Goal: Task Accomplishment & Management: Use online tool/utility

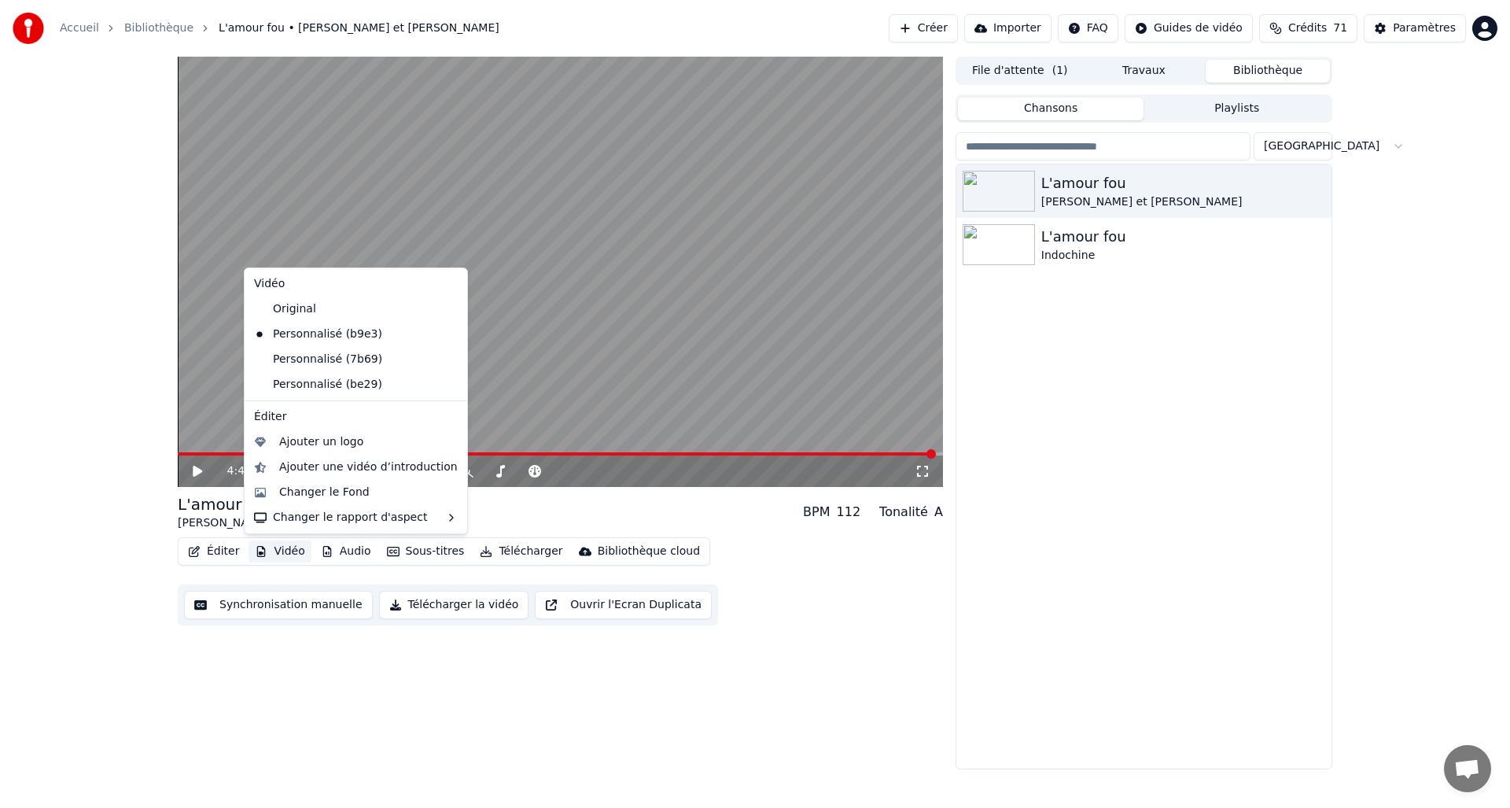
click at [278, 553] on button "Vidéo" at bounding box center [280, 551] width 62 height 22
click at [304, 311] on div "Original" at bounding box center [344, 309] width 193 height 25
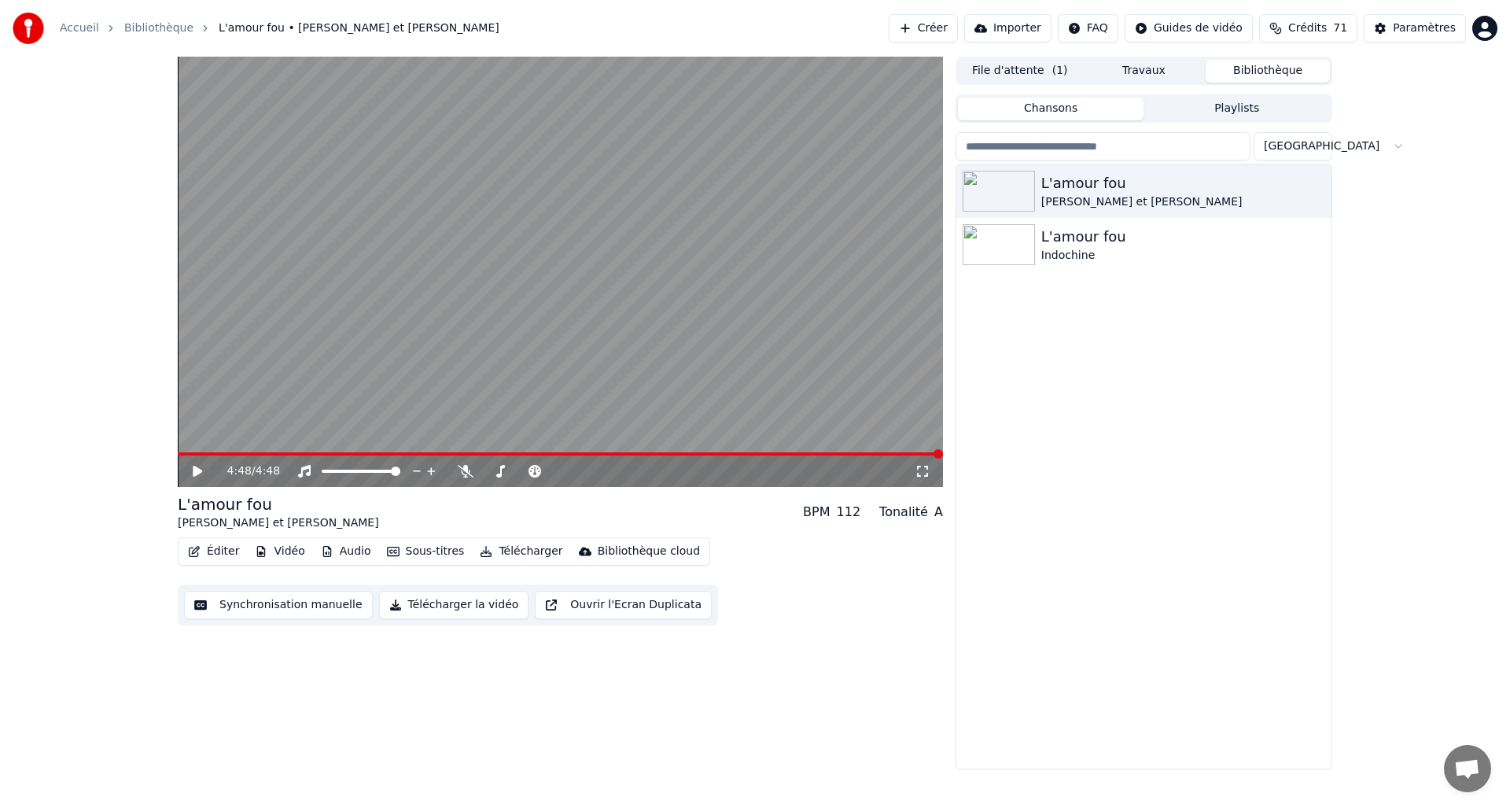
click at [183, 453] on span at bounding box center [560, 453] width 765 height 3
click at [194, 474] on icon at bounding box center [197, 471] width 9 height 11
click at [182, 455] on span at bounding box center [181, 453] width 6 height 3
click at [242, 453] on span at bounding box center [560, 453] width 765 height 3
click at [265, 454] on span at bounding box center [560, 453] width 765 height 3
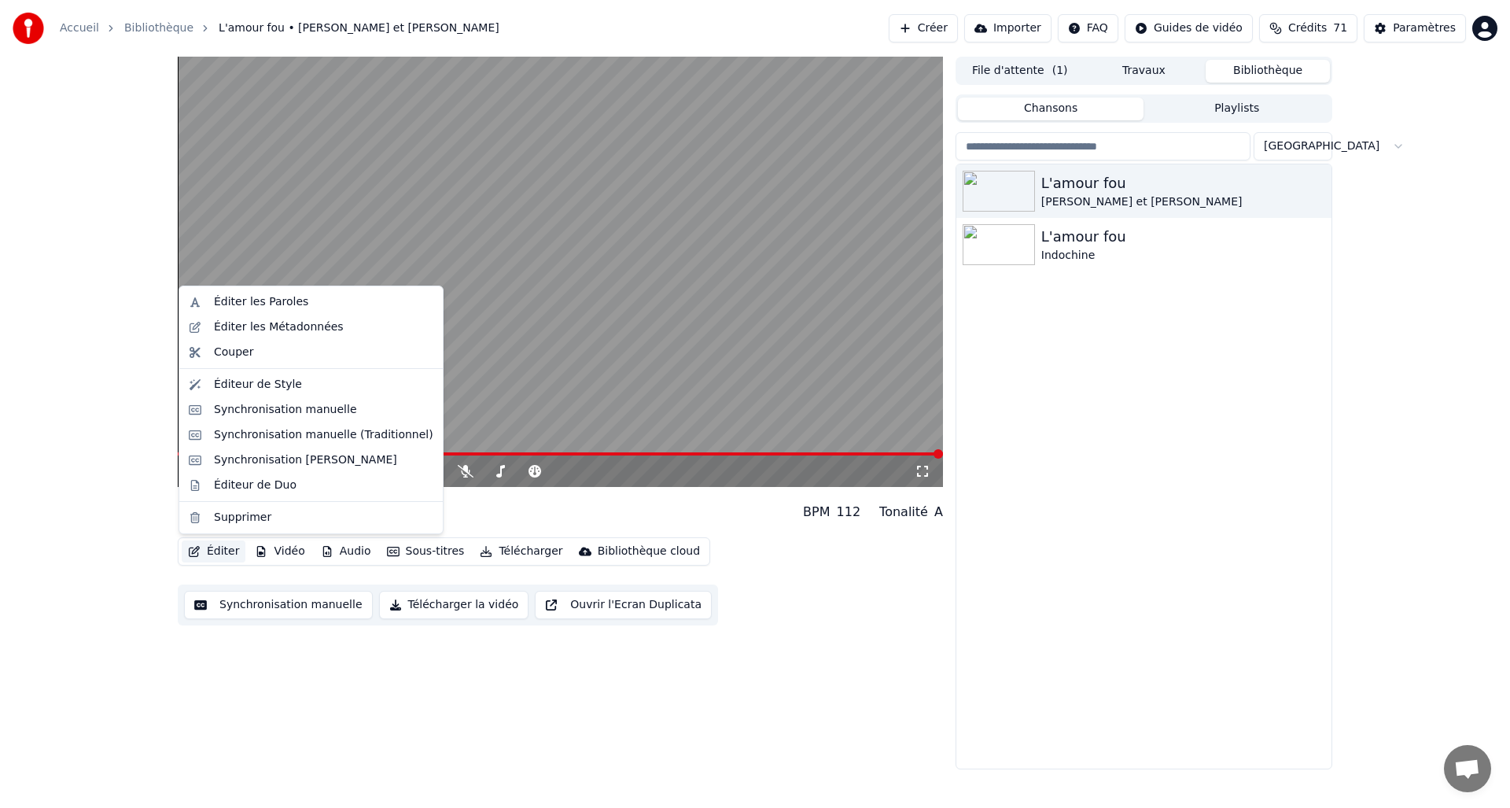
click at [214, 553] on button "Éditer" at bounding box center [214, 551] width 64 height 22
click at [272, 435] on div "Synchronisation manuelle (Traditionnel)" at bounding box center [323, 435] width 219 height 16
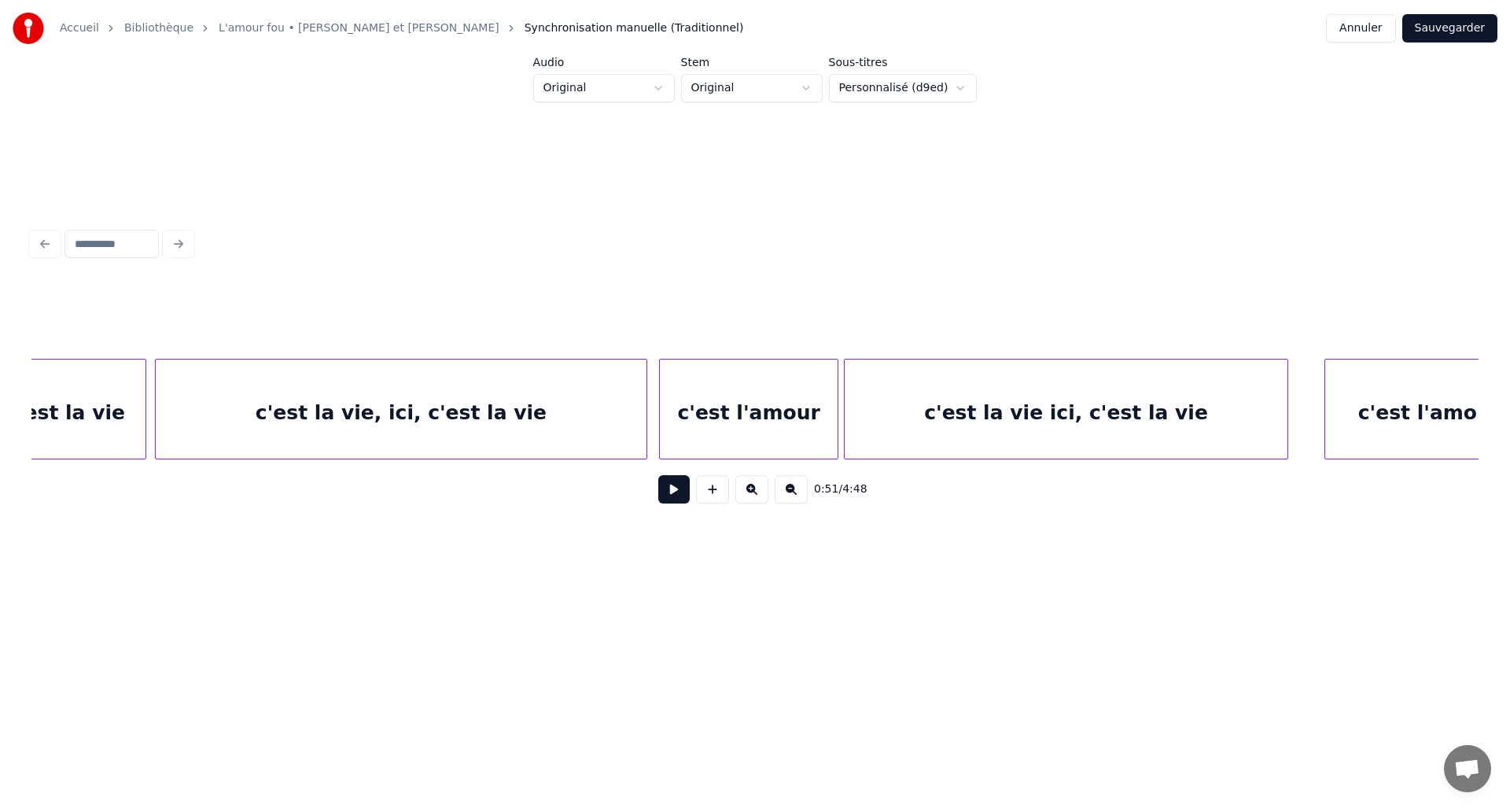
scroll to position [0, 20878]
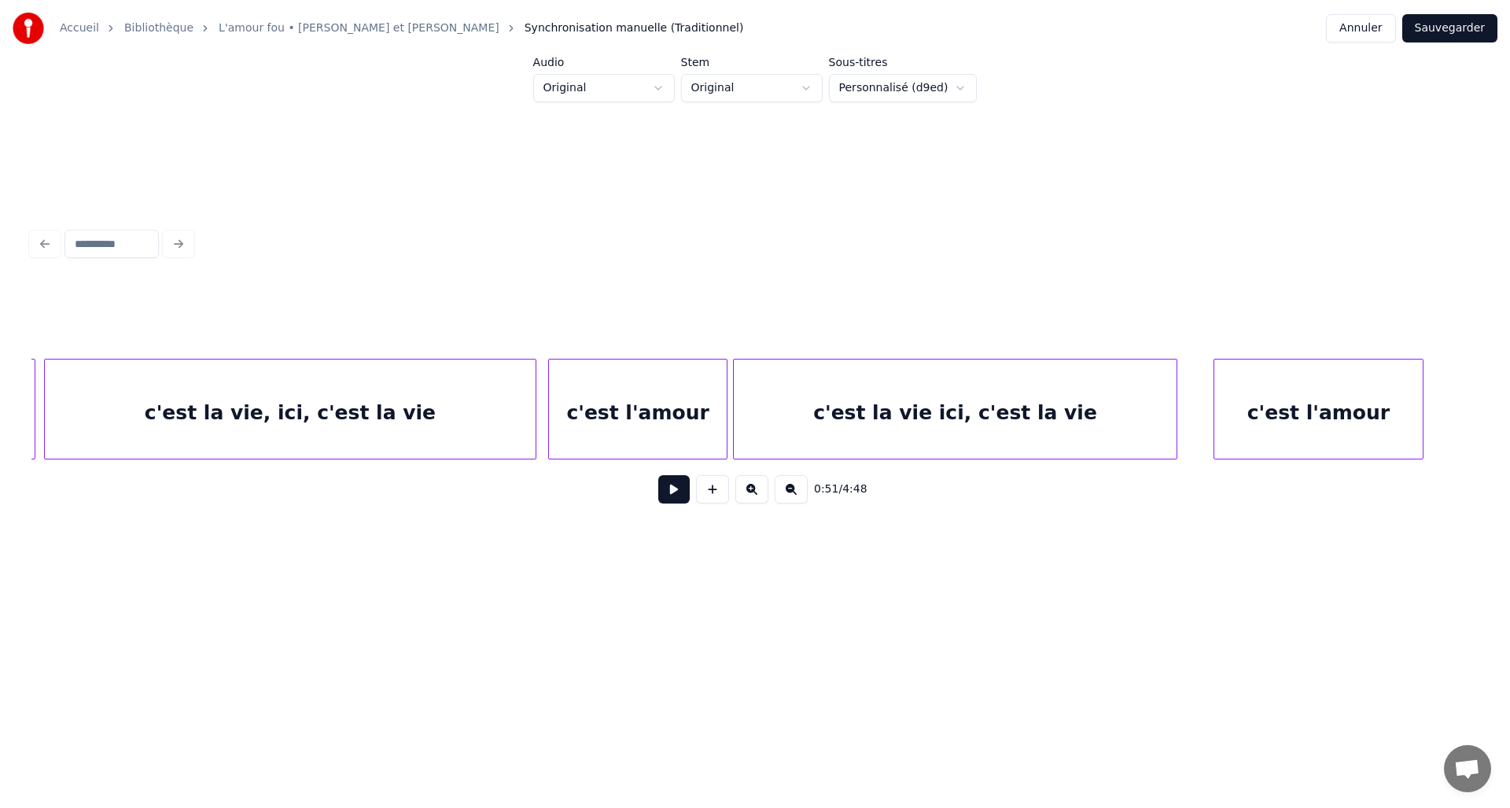
click at [657, 417] on div "c'est l'amour" at bounding box center [638, 412] width 178 height 107
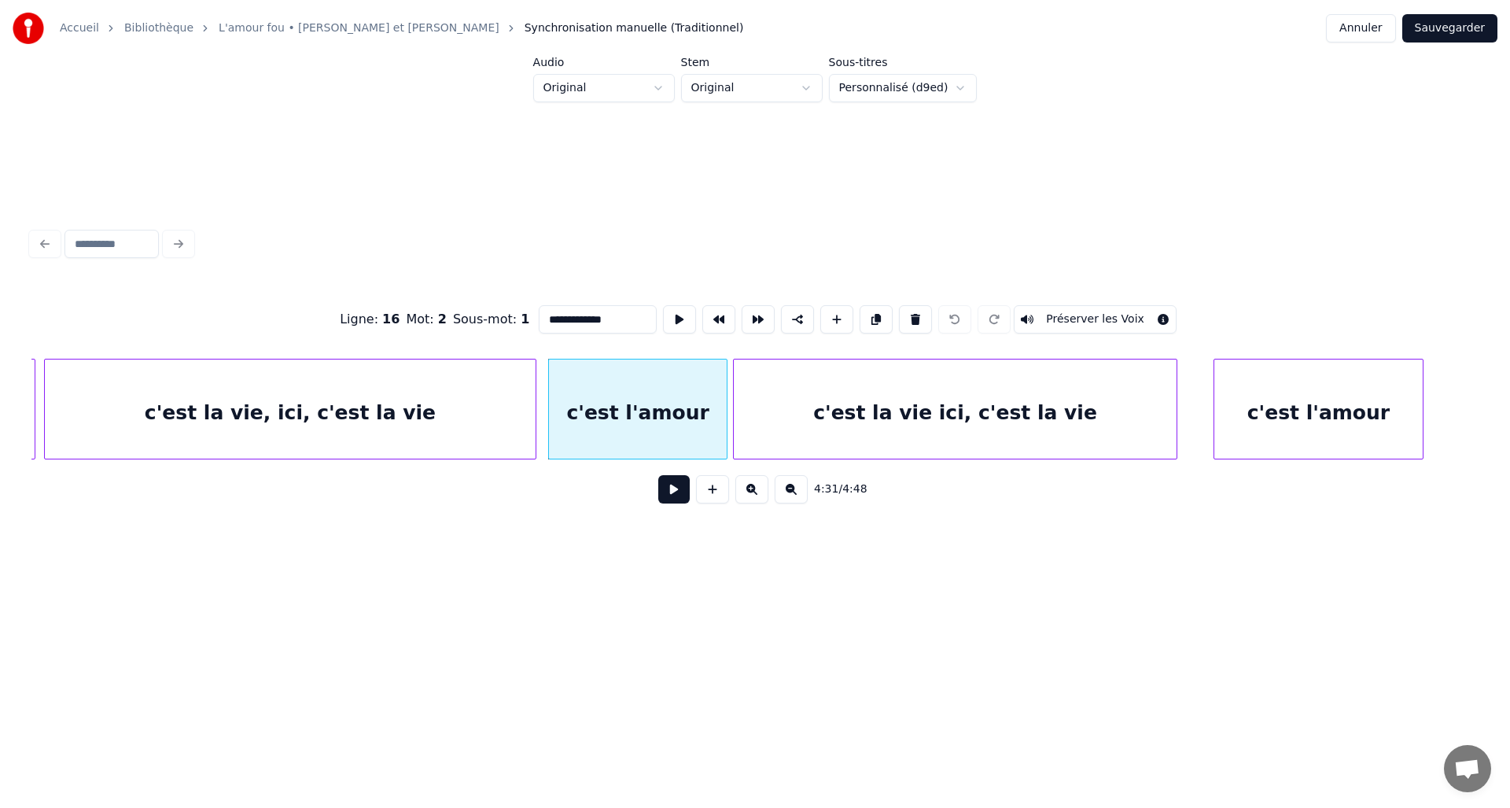
click at [620, 318] on input "**********" at bounding box center [598, 319] width 118 height 28
click at [1351, 409] on div "c'est l'amour" at bounding box center [1319, 412] width 208 height 107
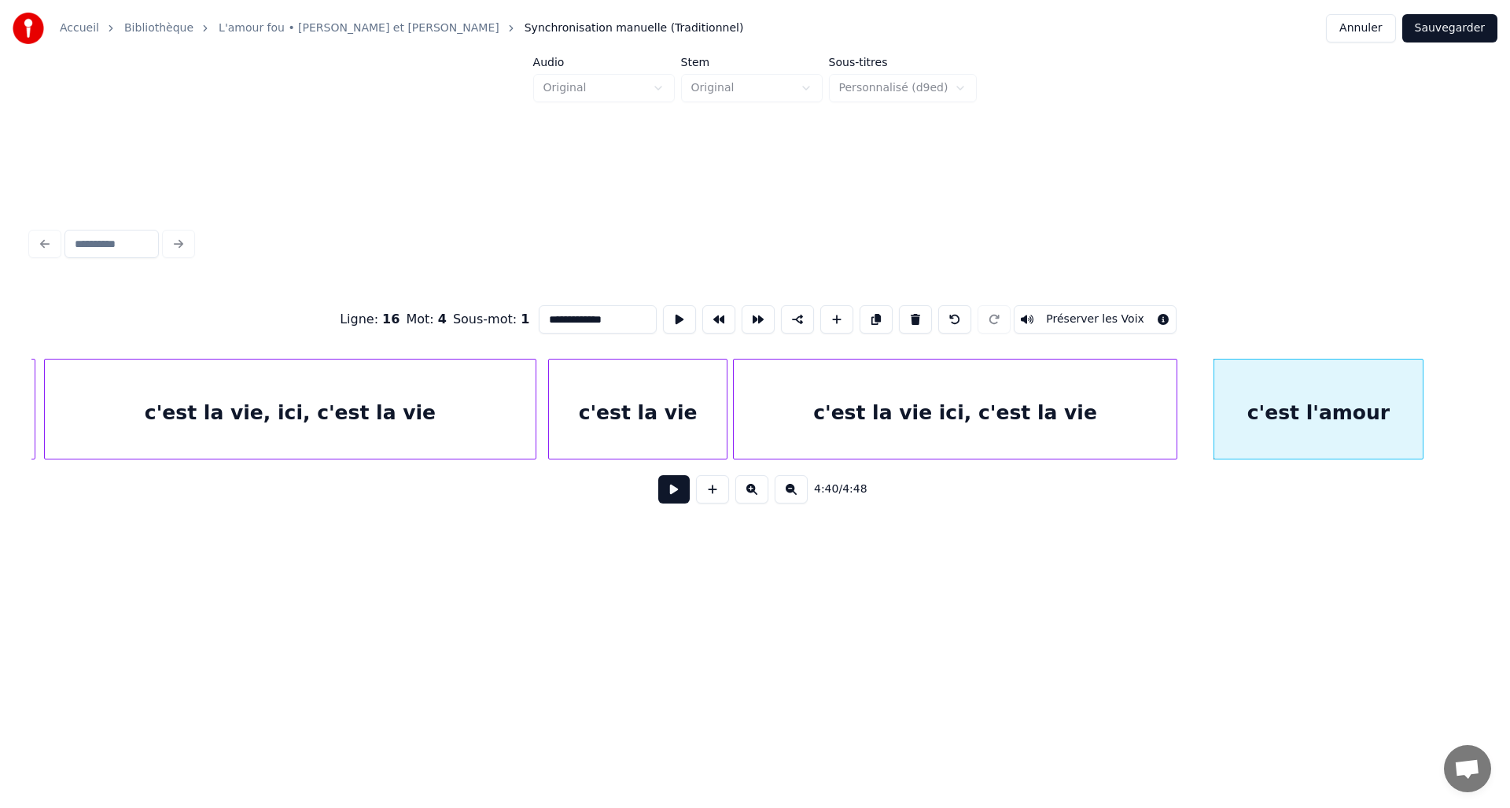
click at [686, 400] on div "c'est la vie" at bounding box center [638, 412] width 178 height 107
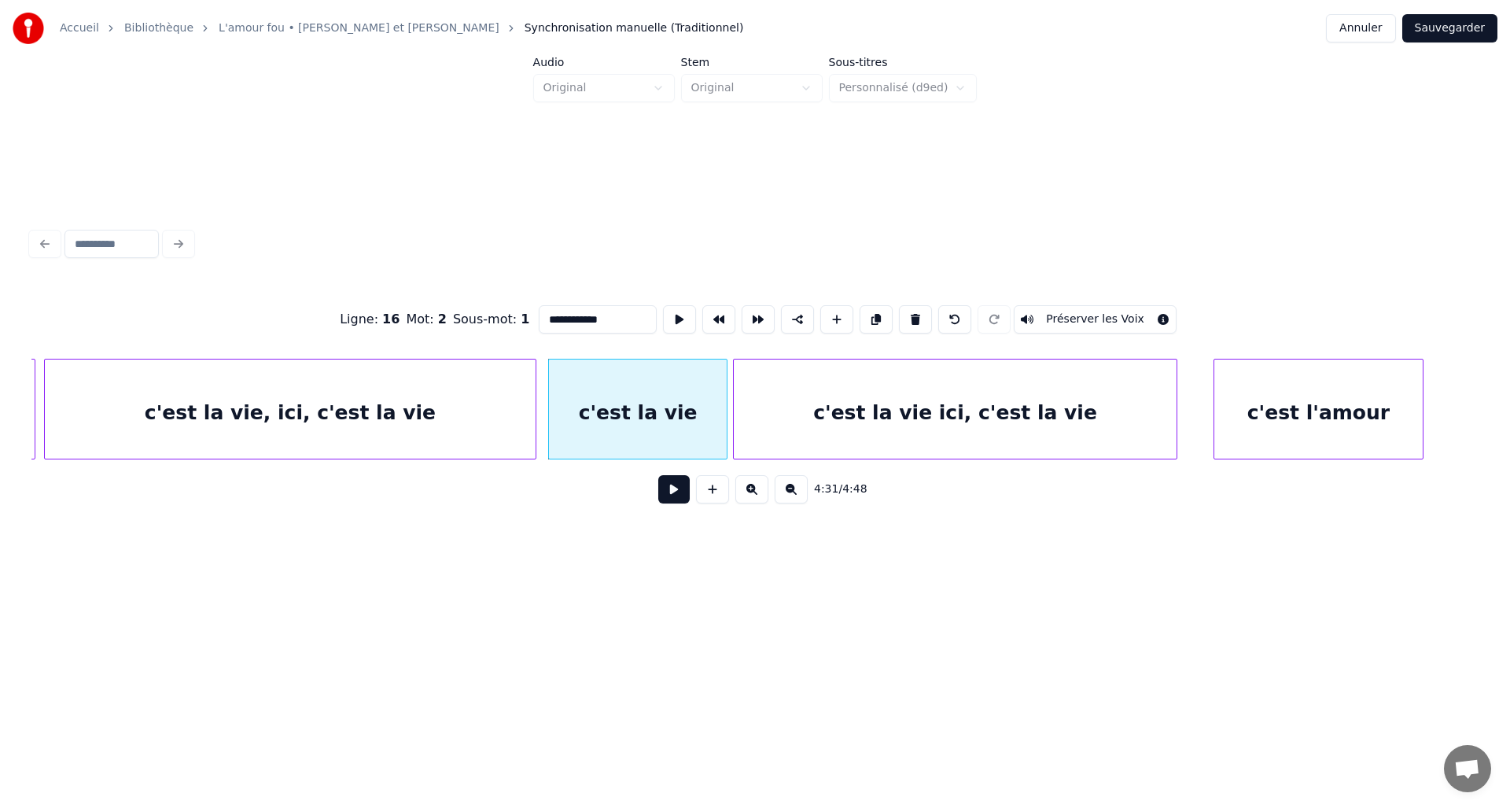
click at [1064, 316] on button "Préserver les Voix" at bounding box center [1095, 319] width 163 height 28
click at [1263, 421] on div "c'est l'amour" at bounding box center [1319, 412] width 208 height 107
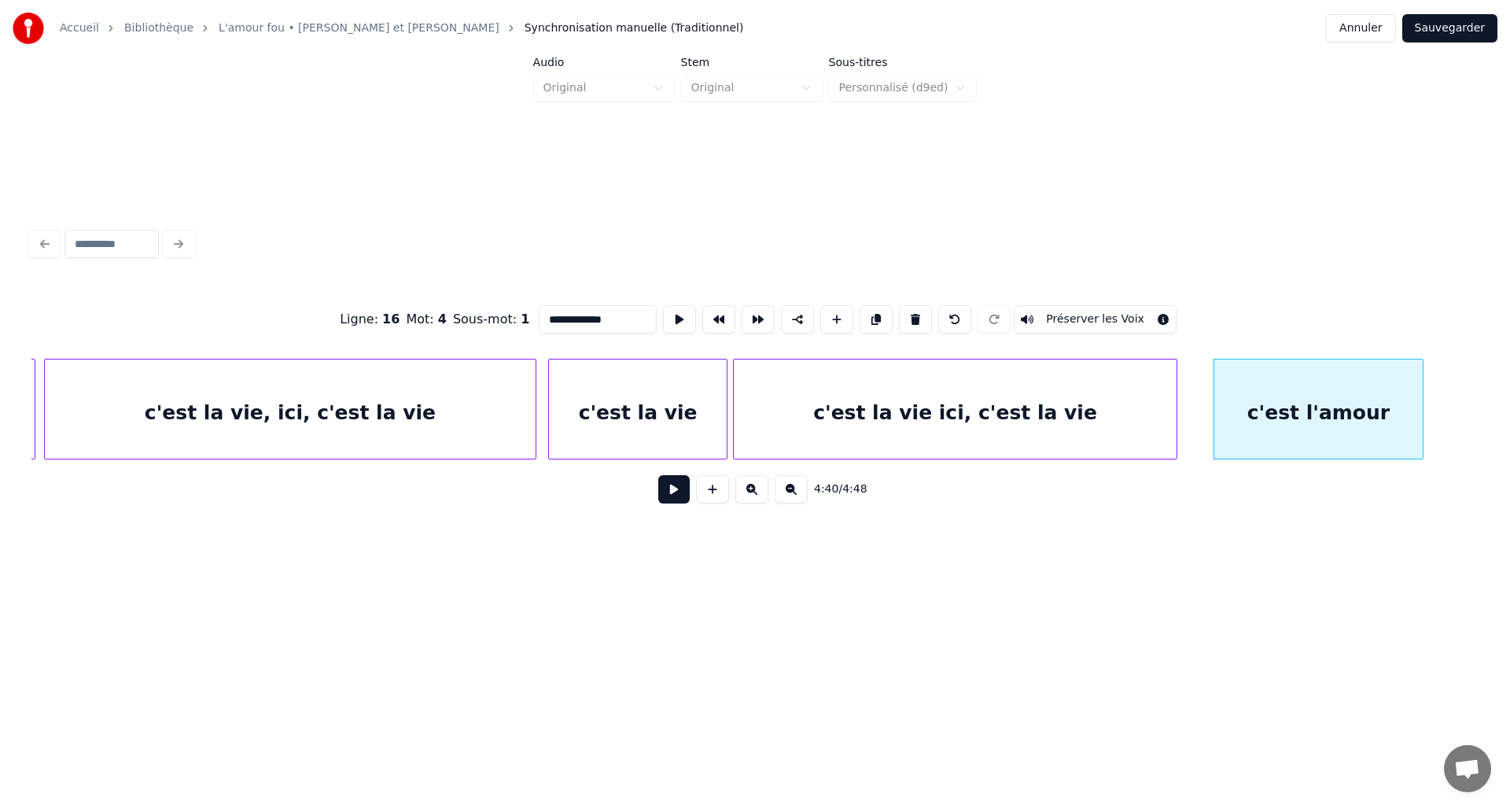
click at [1087, 315] on button "Préserver les Voix" at bounding box center [1095, 319] width 163 height 28
click at [1328, 422] on div "c'est l'amour" at bounding box center [1319, 412] width 208 height 107
click at [626, 315] on input "**********" at bounding box center [598, 319] width 118 height 28
type input "**********"
click at [1067, 593] on div "**********" at bounding box center [755, 369] width 1460 height 485
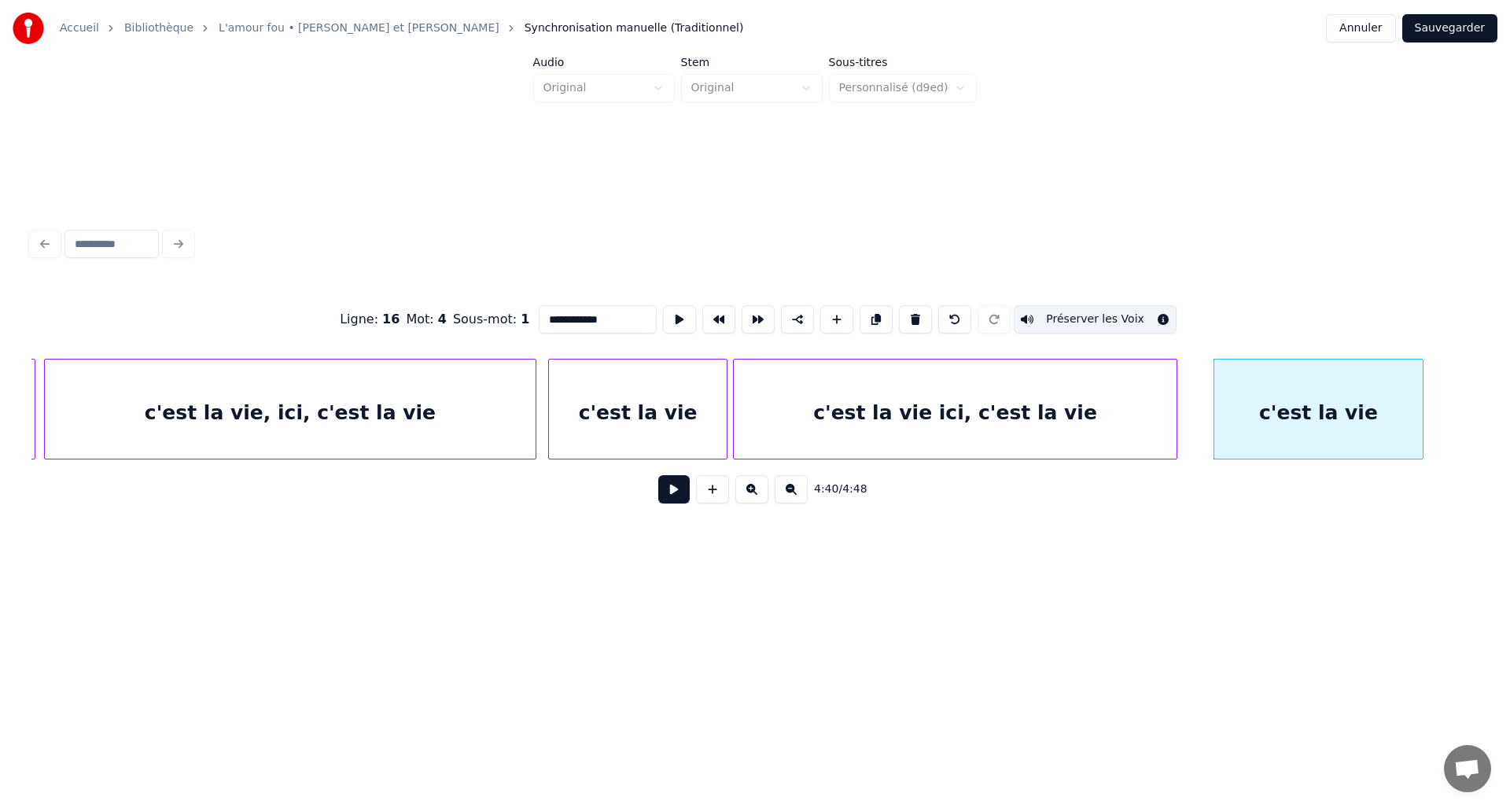
click at [1458, 31] on button "Sauvegarder" at bounding box center [1450, 28] width 95 height 28
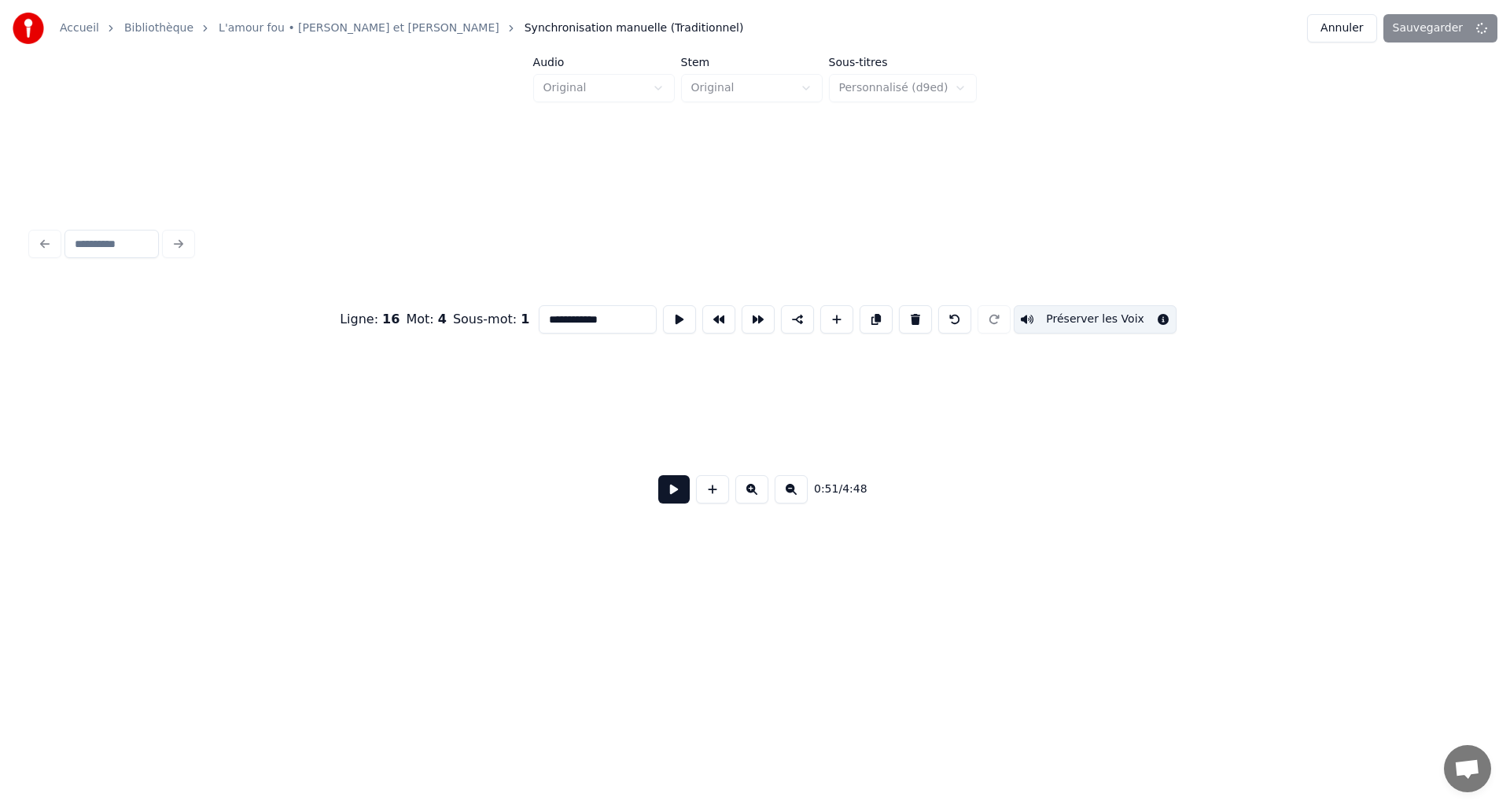
scroll to position [0, 4083]
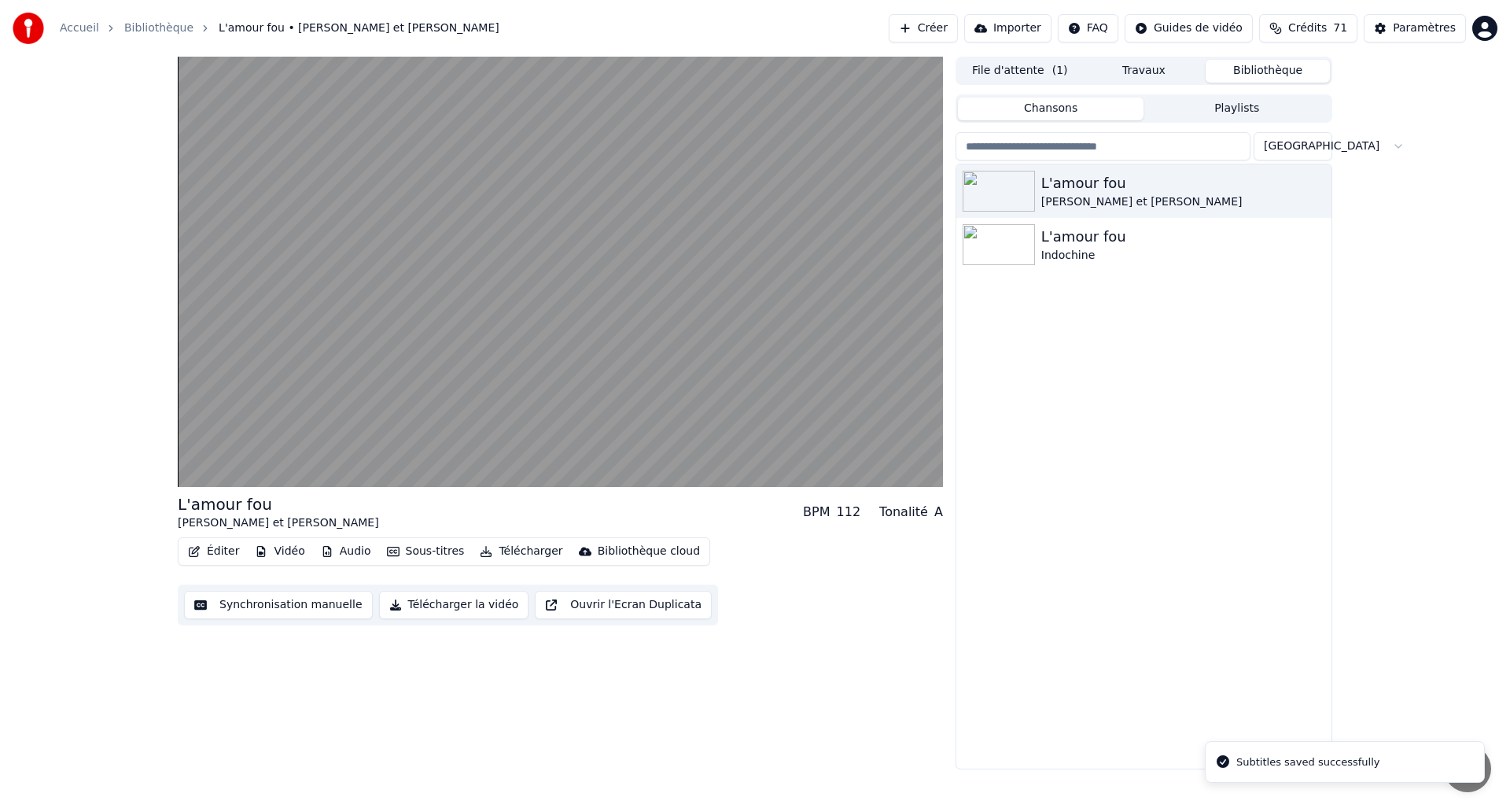
click at [460, 606] on button "Télécharger la vidéo" at bounding box center [454, 605] width 150 height 28
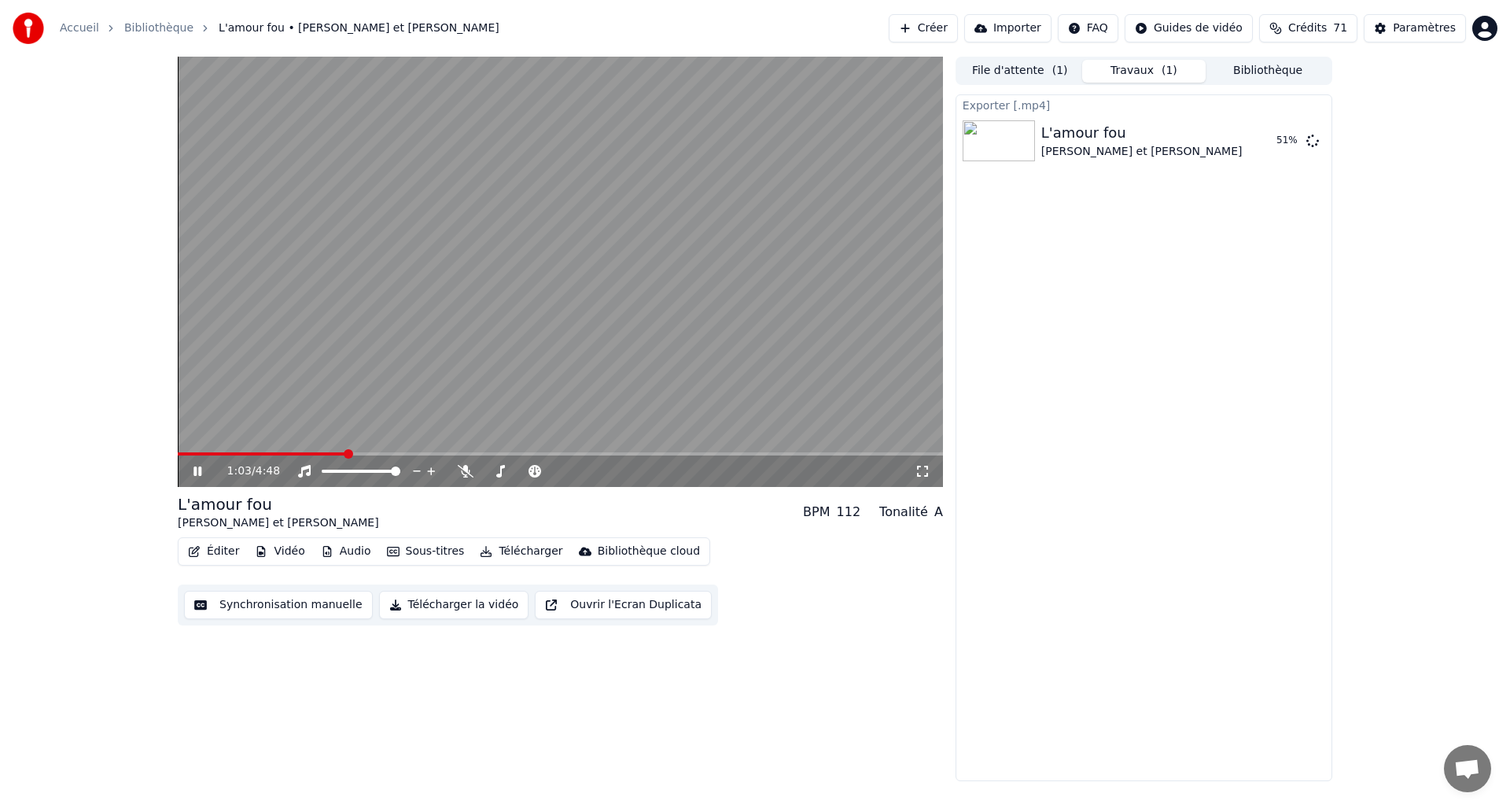
click at [197, 474] on icon at bounding box center [208, 471] width 37 height 13
click at [451, 603] on button "Télécharger la vidéo" at bounding box center [454, 605] width 150 height 28
click at [1315, 761] on div "Télécharger la vidéo" at bounding box center [1288, 762] width 103 height 16
click at [1015, 218] on img at bounding box center [999, 213] width 72 height 41
click at [1259, 216] on button "Afficher" at bounding box center [1265, 213] width 69 height 28
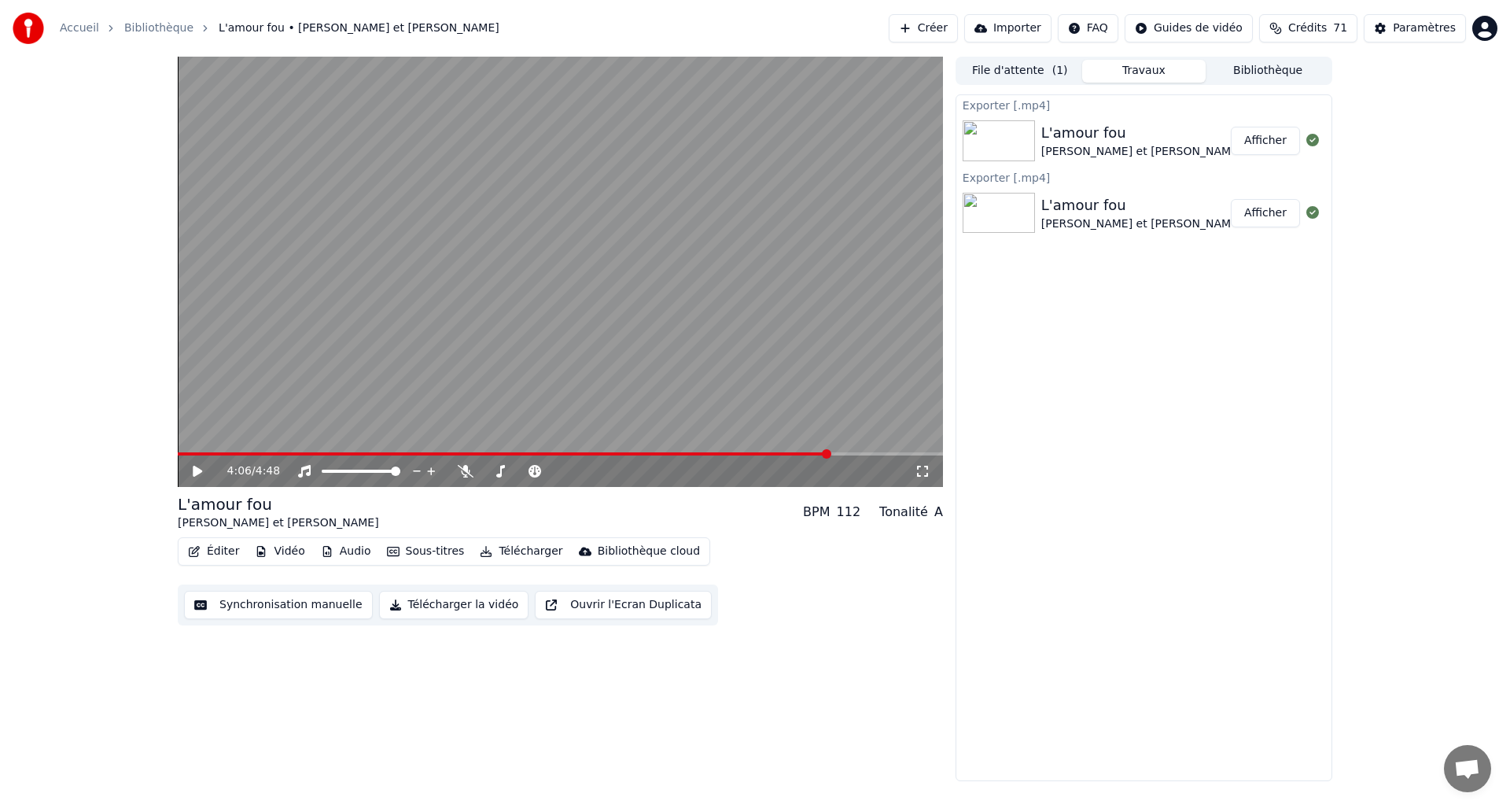
click at [831, 451] on span at bounding box center [826, 453] width 9 height 9
click at [198, 474] on icon at bounding box center [208, 471] width 37 height 13
click at [1269, 139] on button "Afficher" at bounding box center [1265, 141] width 69 height 28
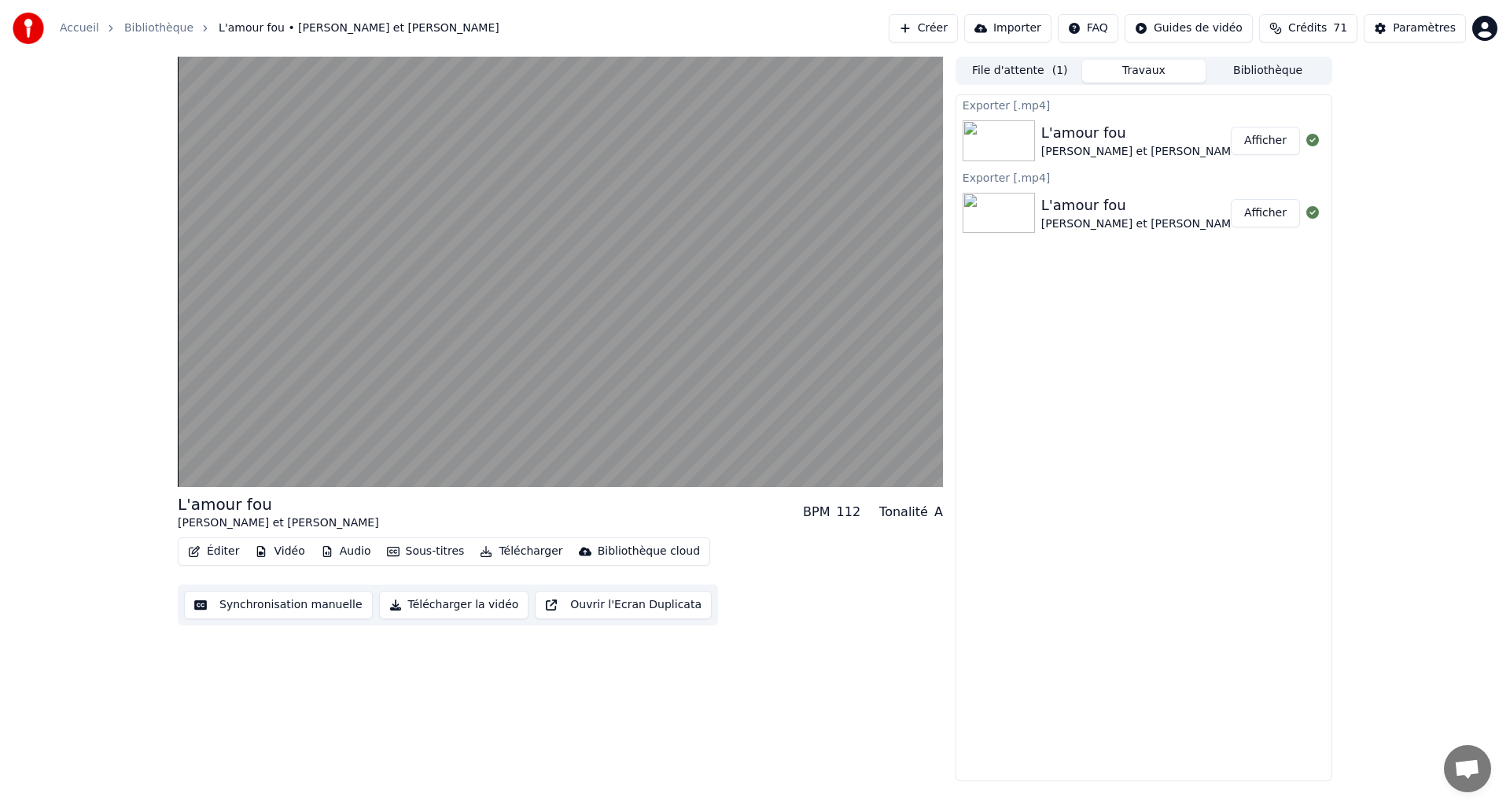
click at [1008, 141] on img at bounding box center [999, 140] width 72 height 41
click at [1006, 217] on img at bounding box center [999, 213] width 72 height 41
click at [1003, 217] on img at bounding box center [999, 213] width 72 height 41
click at [1001, 133] on img at bounding box center [999, 140] width 72 height 41
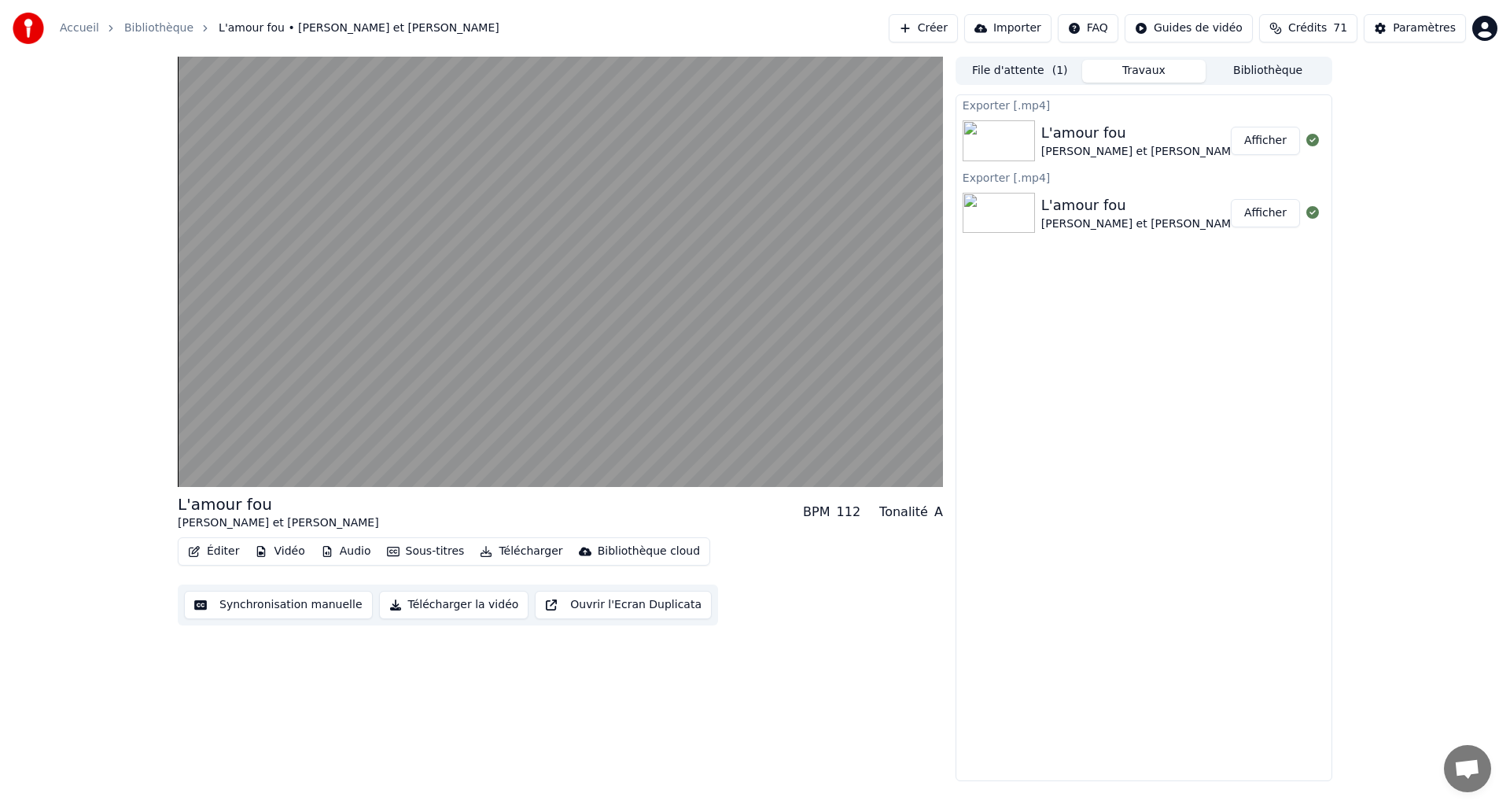
click at [1001, 72] on button "File d'attente ( 1 )" at bounding box center [1020, 71] width 124 height 23
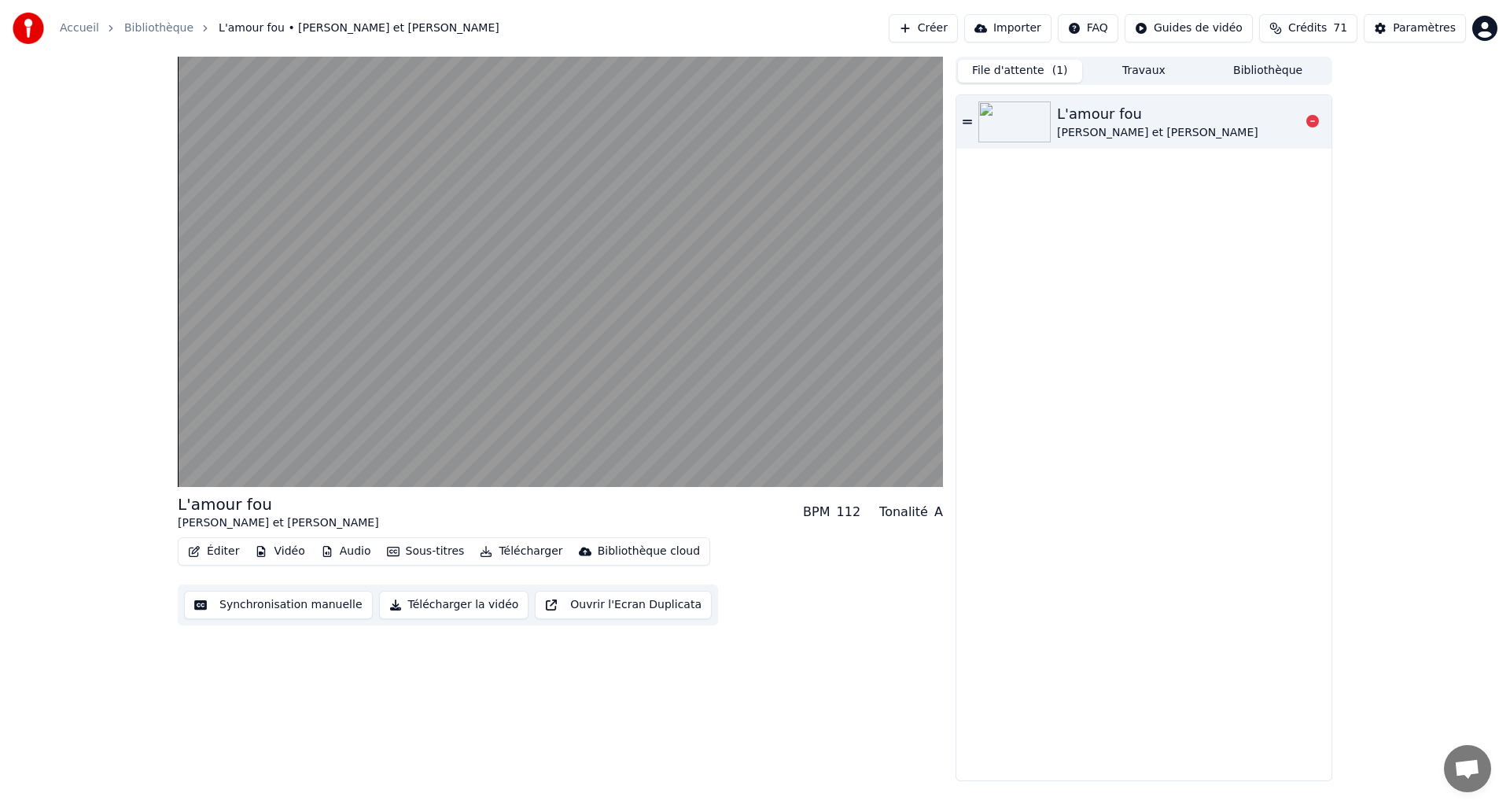
click at [1042, 120] on img at bounding box center [1015, 121] width 72 height 41
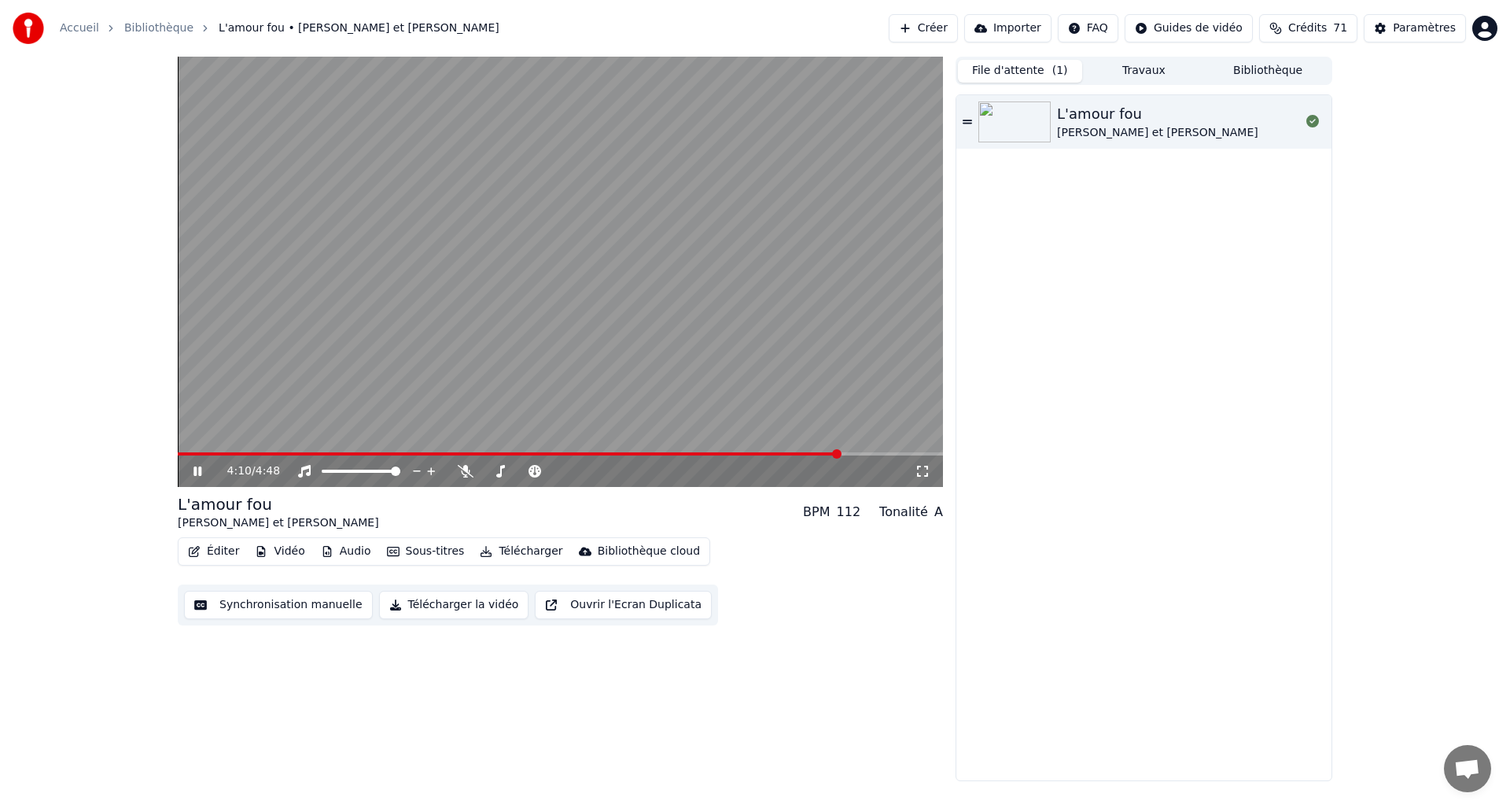
click at [839, 450] on span at bounding box center [836, 453] width 9 height 9
click at [861, 455] on span at bounding box center [858, 453] width 9 height 9
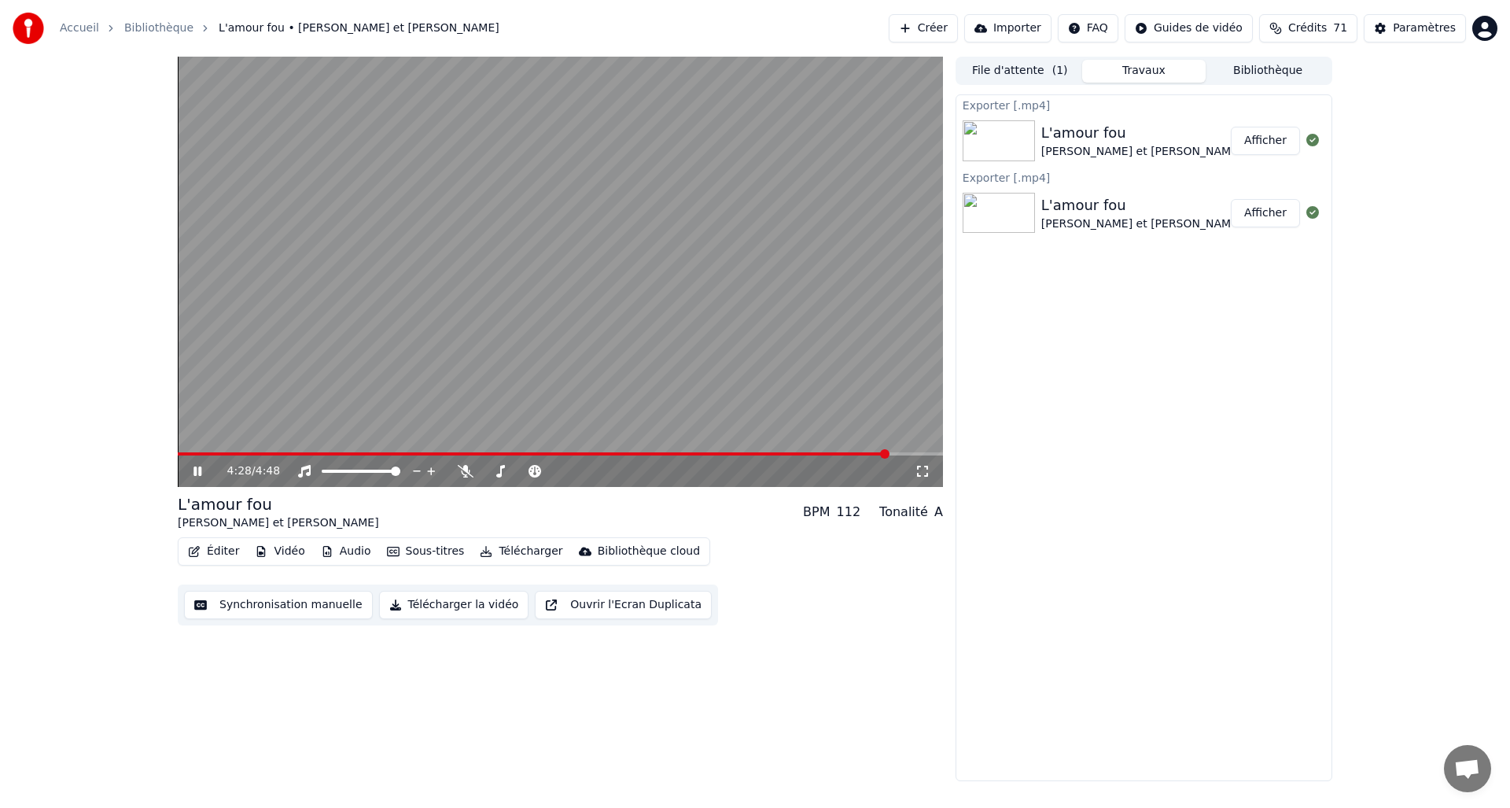
click at [1138, 71] on button "Travaux" at bounding box center [1144, 71] width 124 height 23
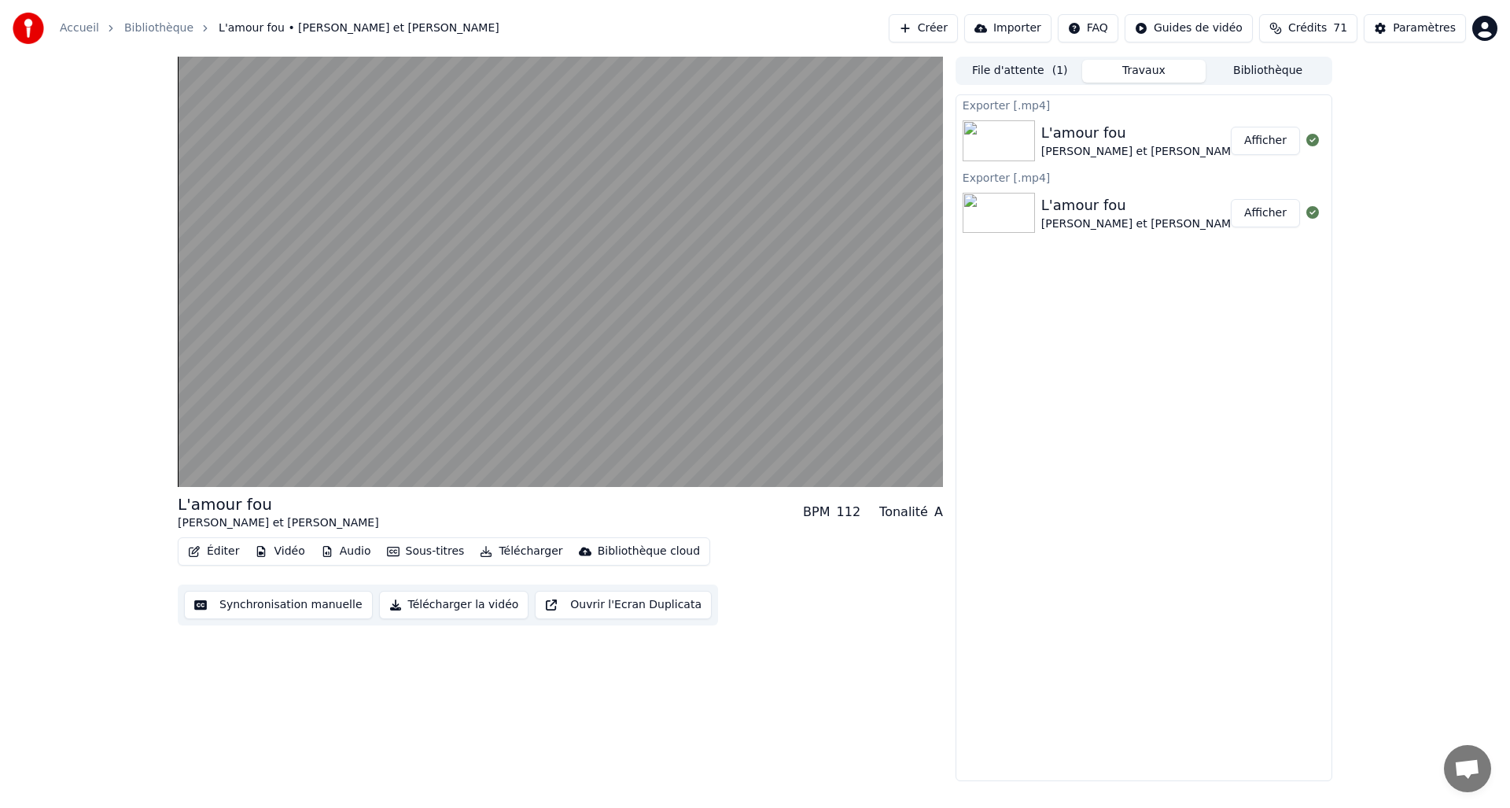
click at [1103, 149] on div "[PERSON_NAME] et [PERSON_NAME]" at bounding box center [1142, 152] width 201 height 16
click at [1020, 212] on img at bounding box center [999, 213] width 72 height 41
click at [985, 149] on img at bounding box center [999, 140] width 72 height 41
click at [993, 208] on img at bounding box center [999, 213] width 72 height 41
click at [212, 550] on button "Éditer" at bounding box center [214, 551] width 64 height 22
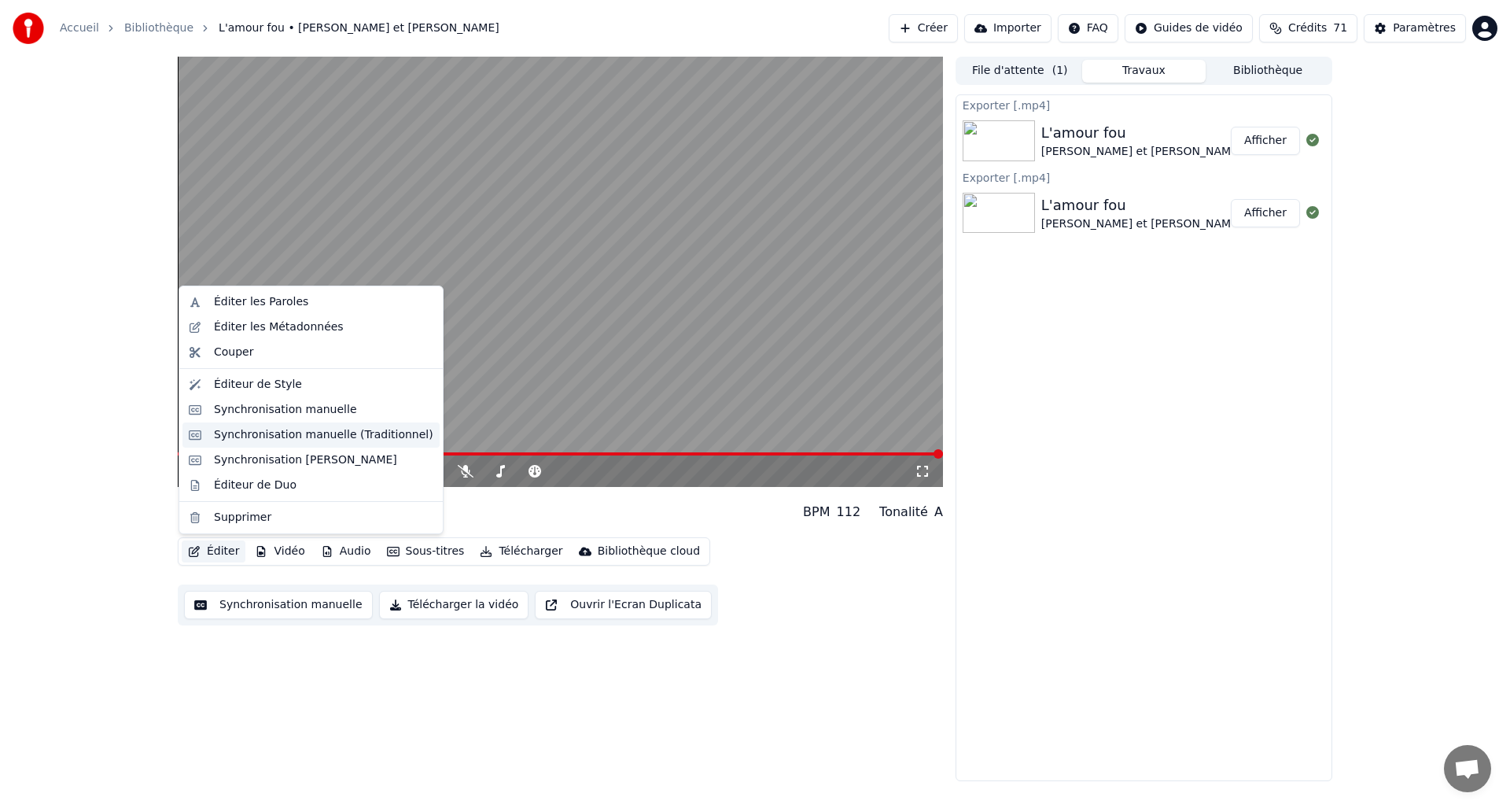
click at [260, 437] on div "Synchronisation manuelle (Traditionnel)" at bounding box center [323, 435] width 219 height 16
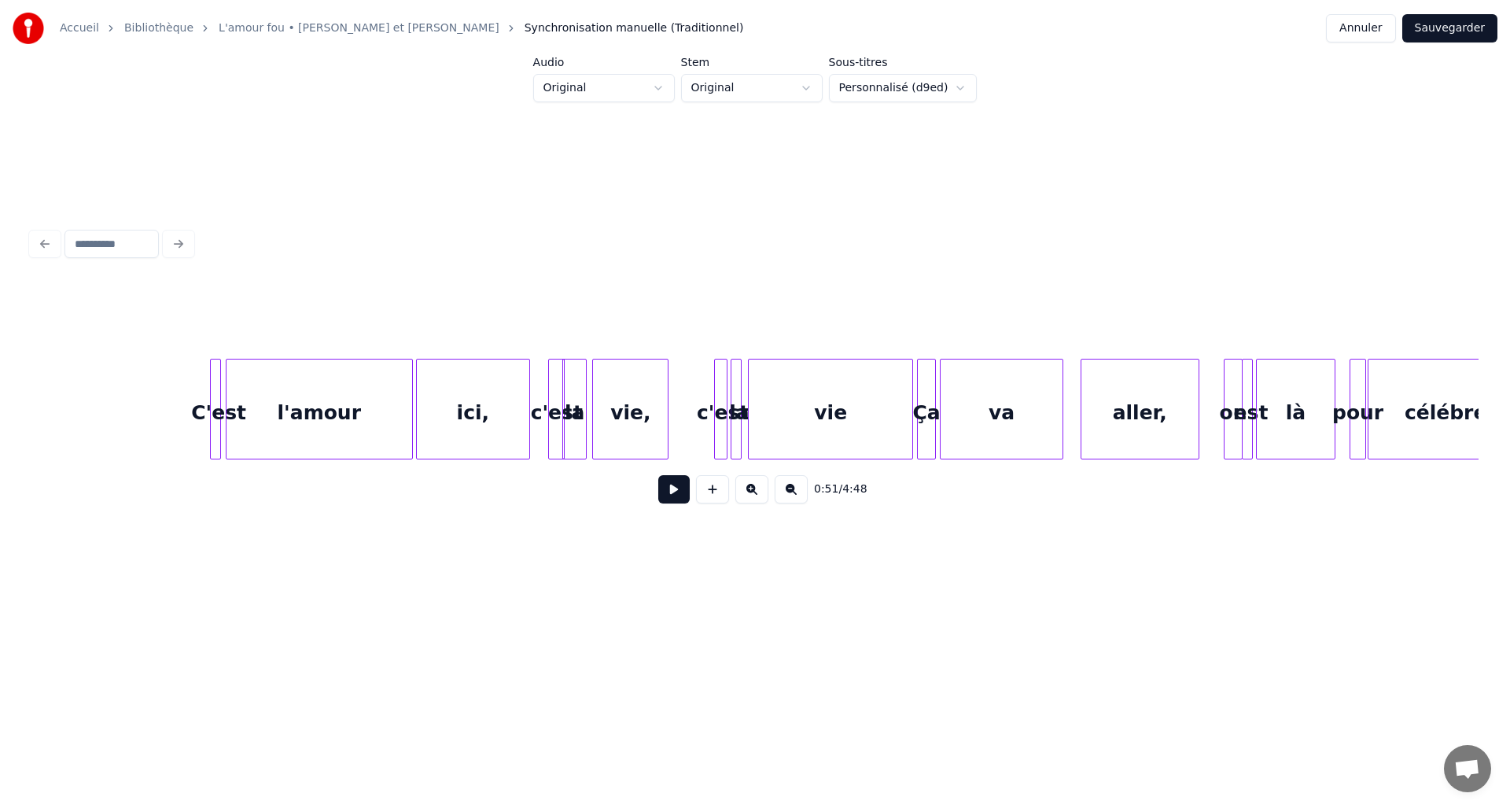
scroll to position [0, 16742]
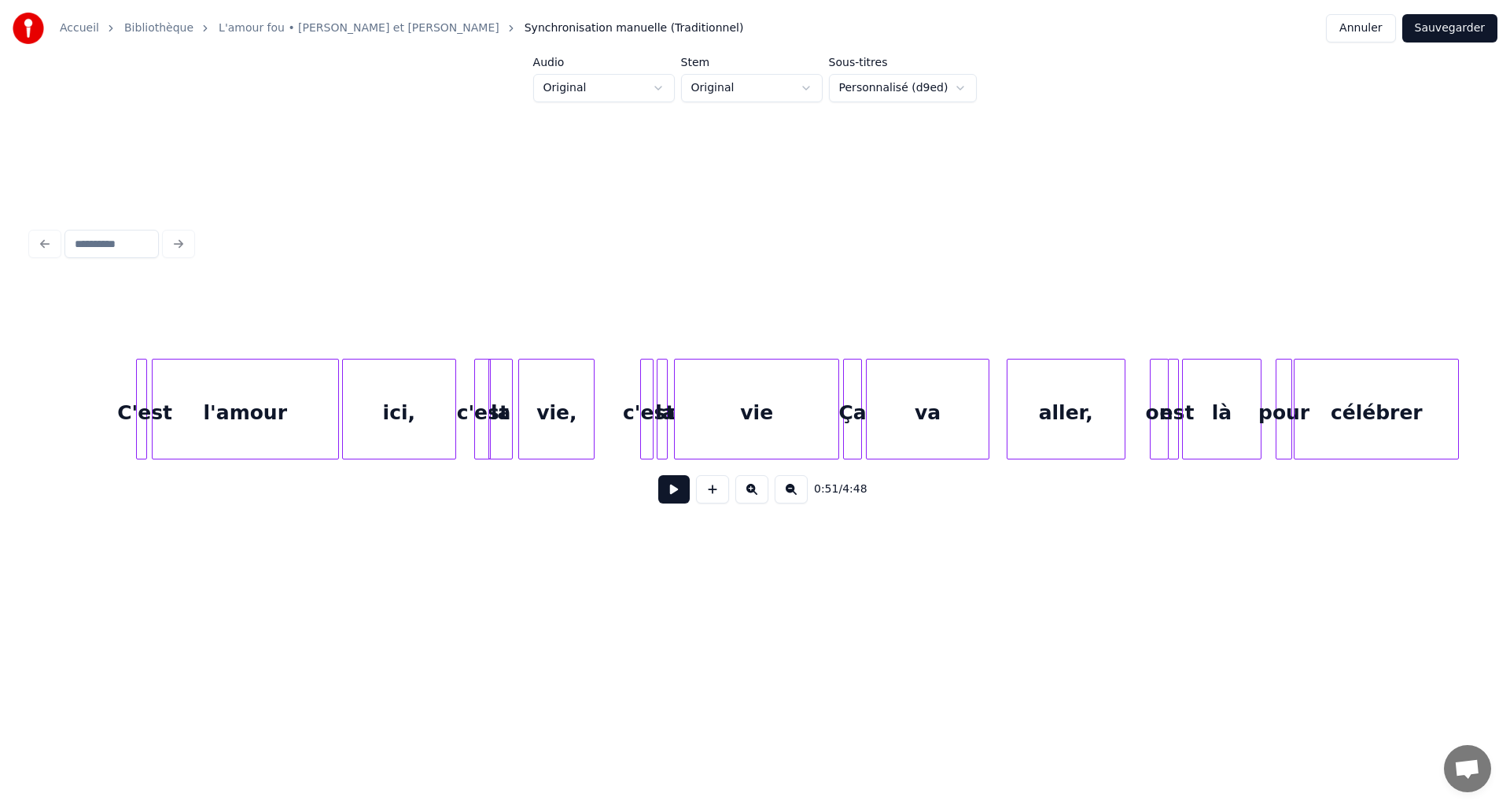
click at [292, 401] on div "l'amour" at bounding box center [246, 412] width 186 height 107
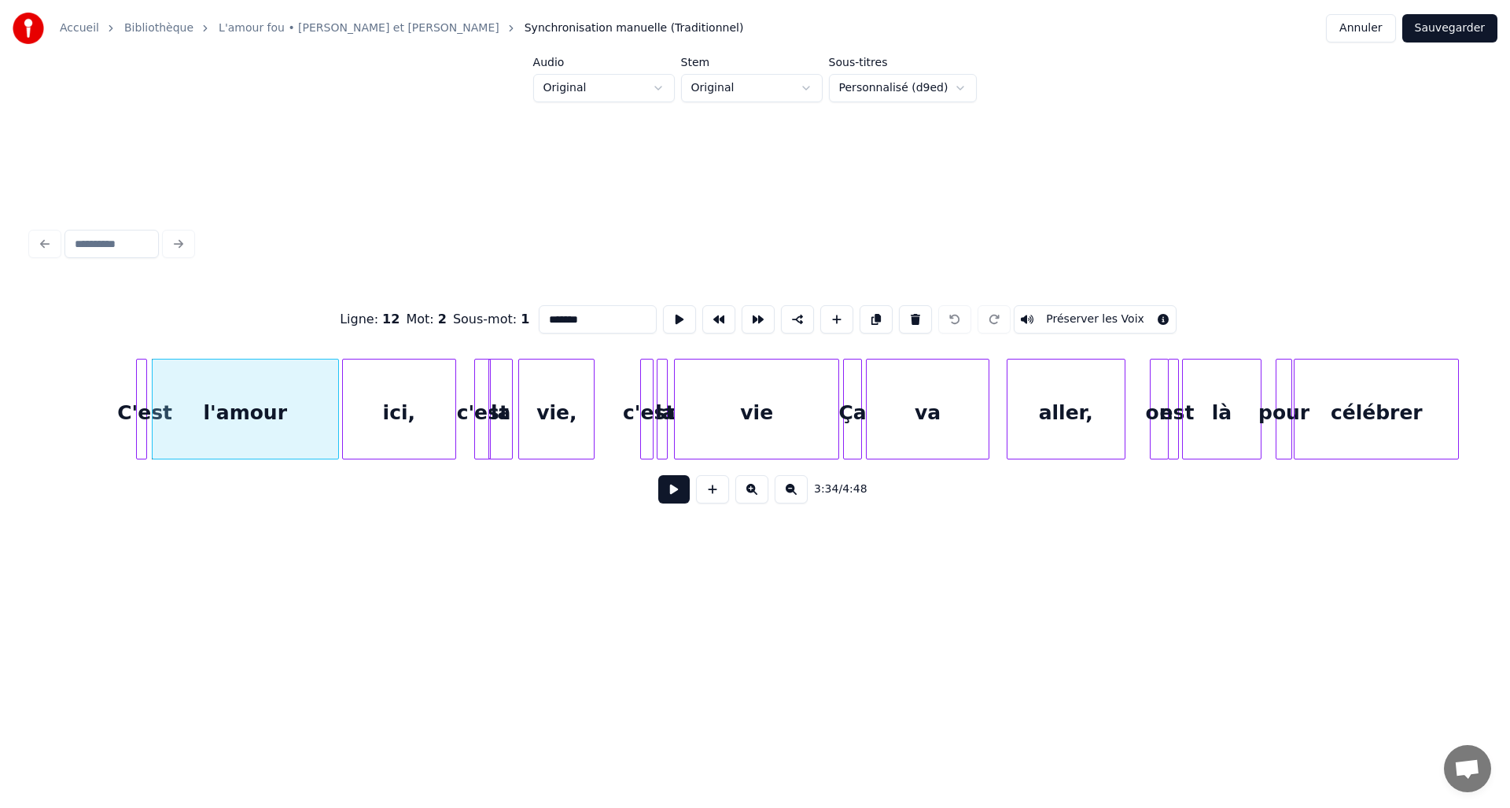
click at [389, 430] on div "ici," at bounding box center [399, 412] width 112 height 107
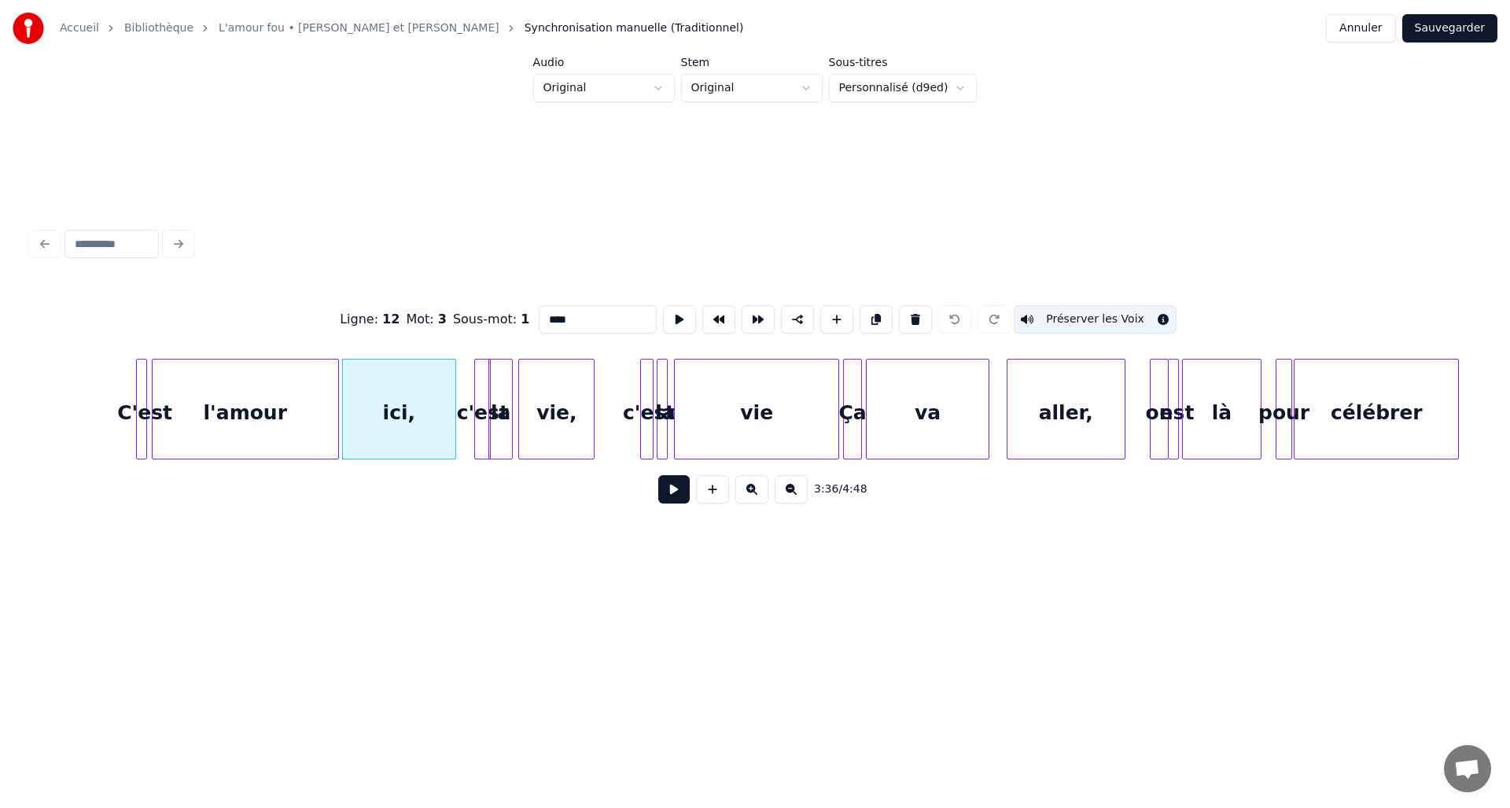
click at [569, 420] on div "vie," at bounding box center [556, 412] width 75 height 107
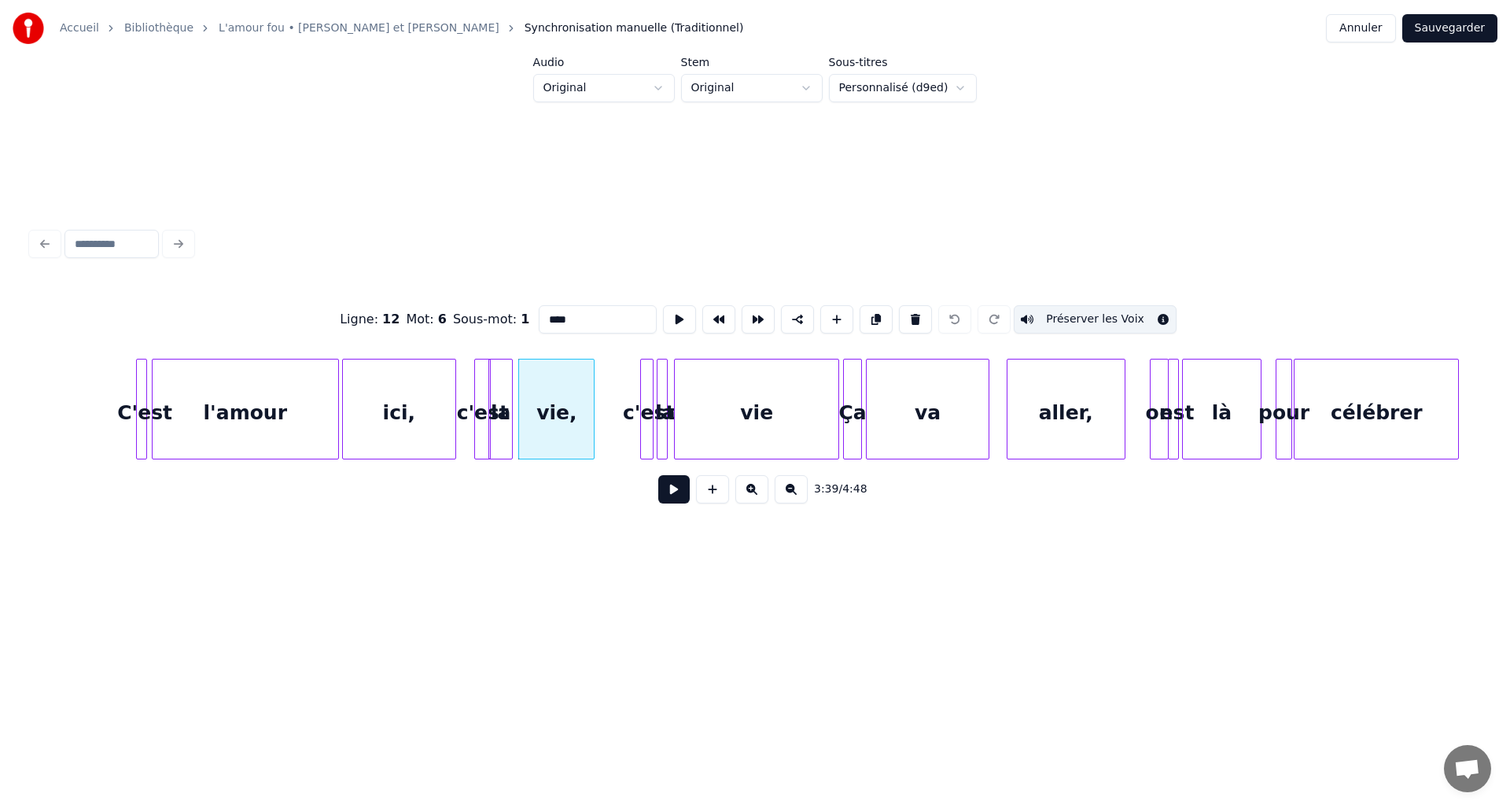
click at [766, 416] on div "vie" at bounding box center [757, 412] width 164 height 107
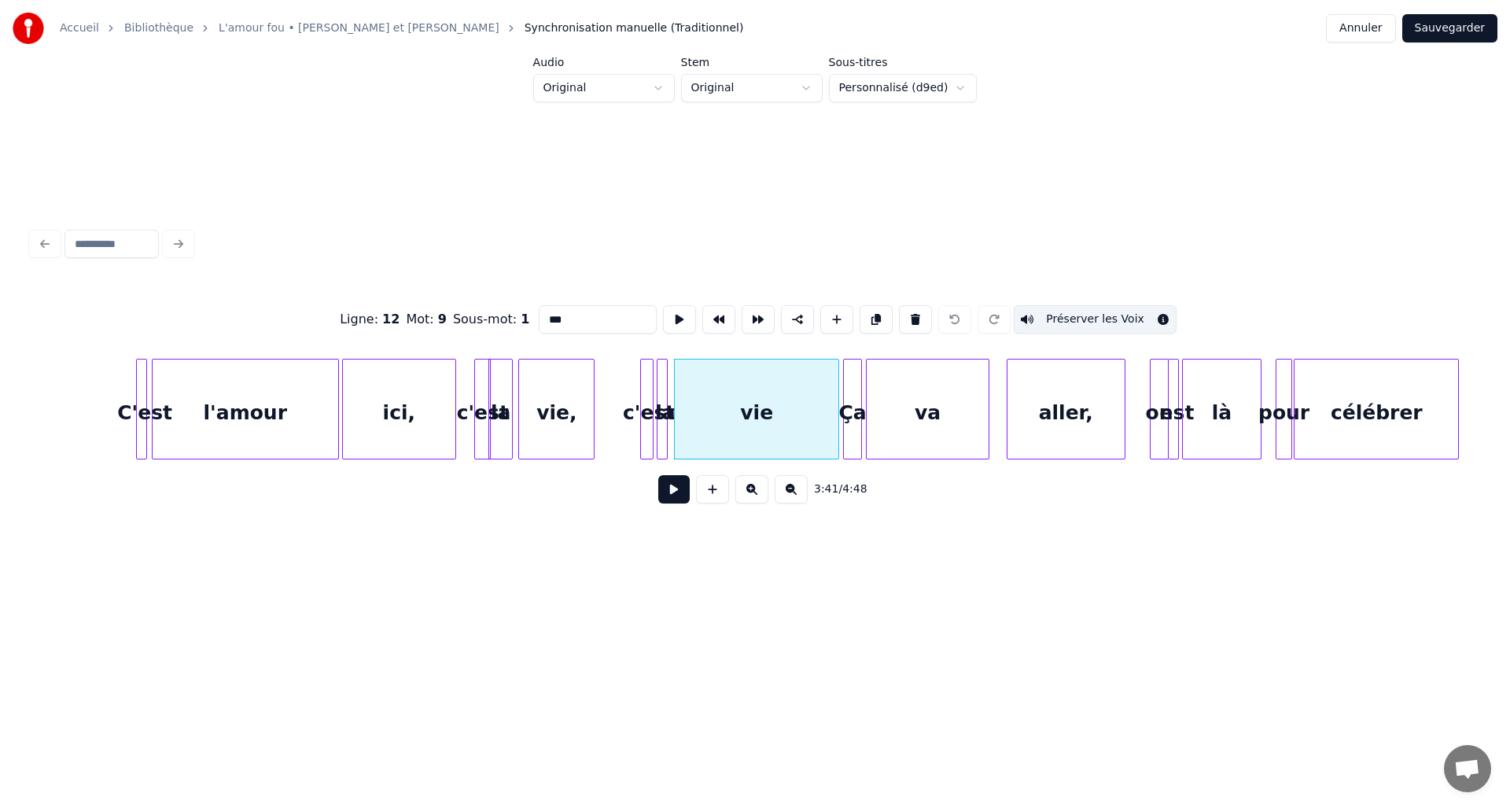
click at [958, 416] on div "va" at bounding box center [928, 412] width 122 height 107
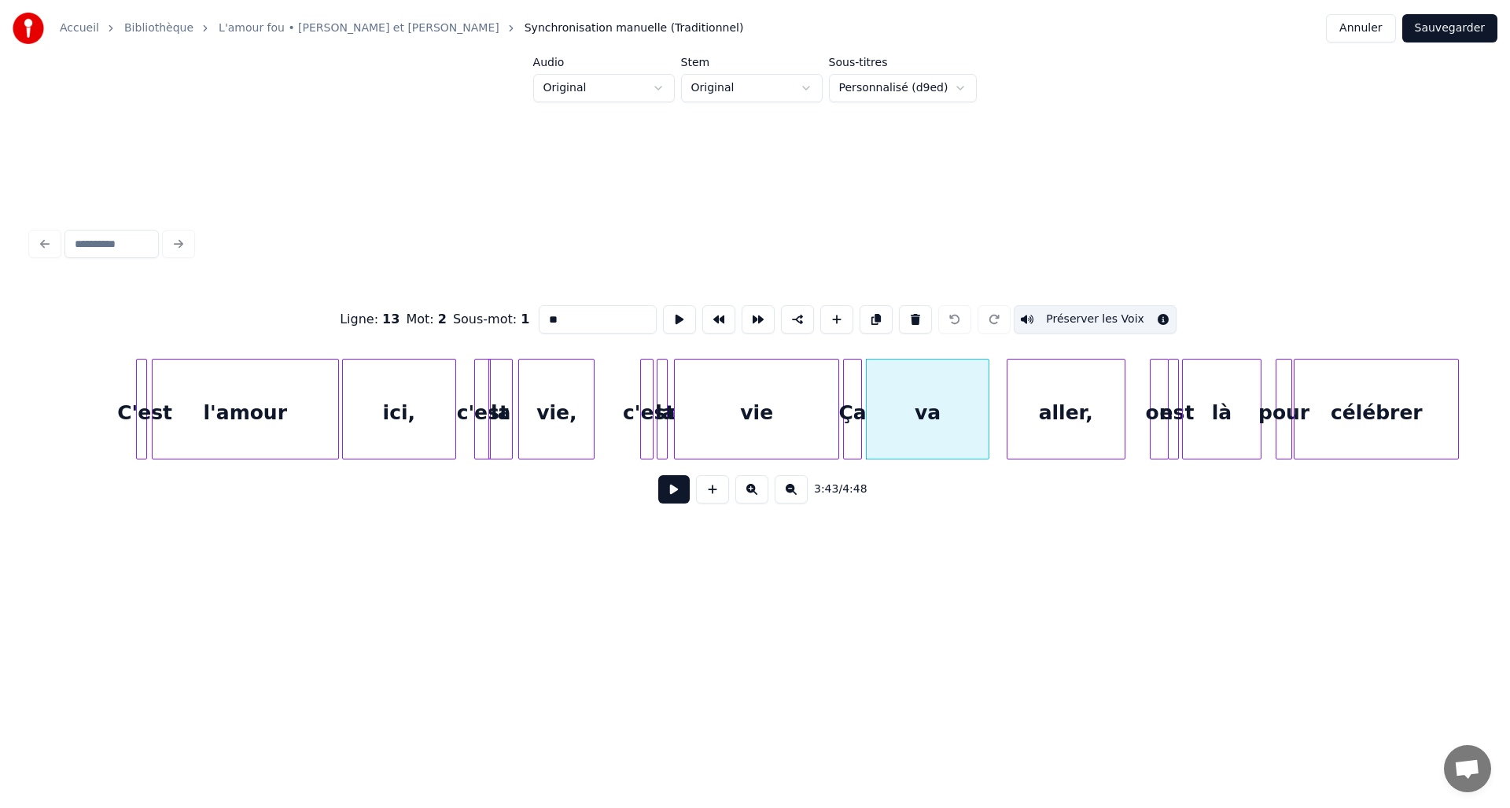
click at [1048, 412] on div "aller," at bounding box center [1066, 412] width 117 height 107
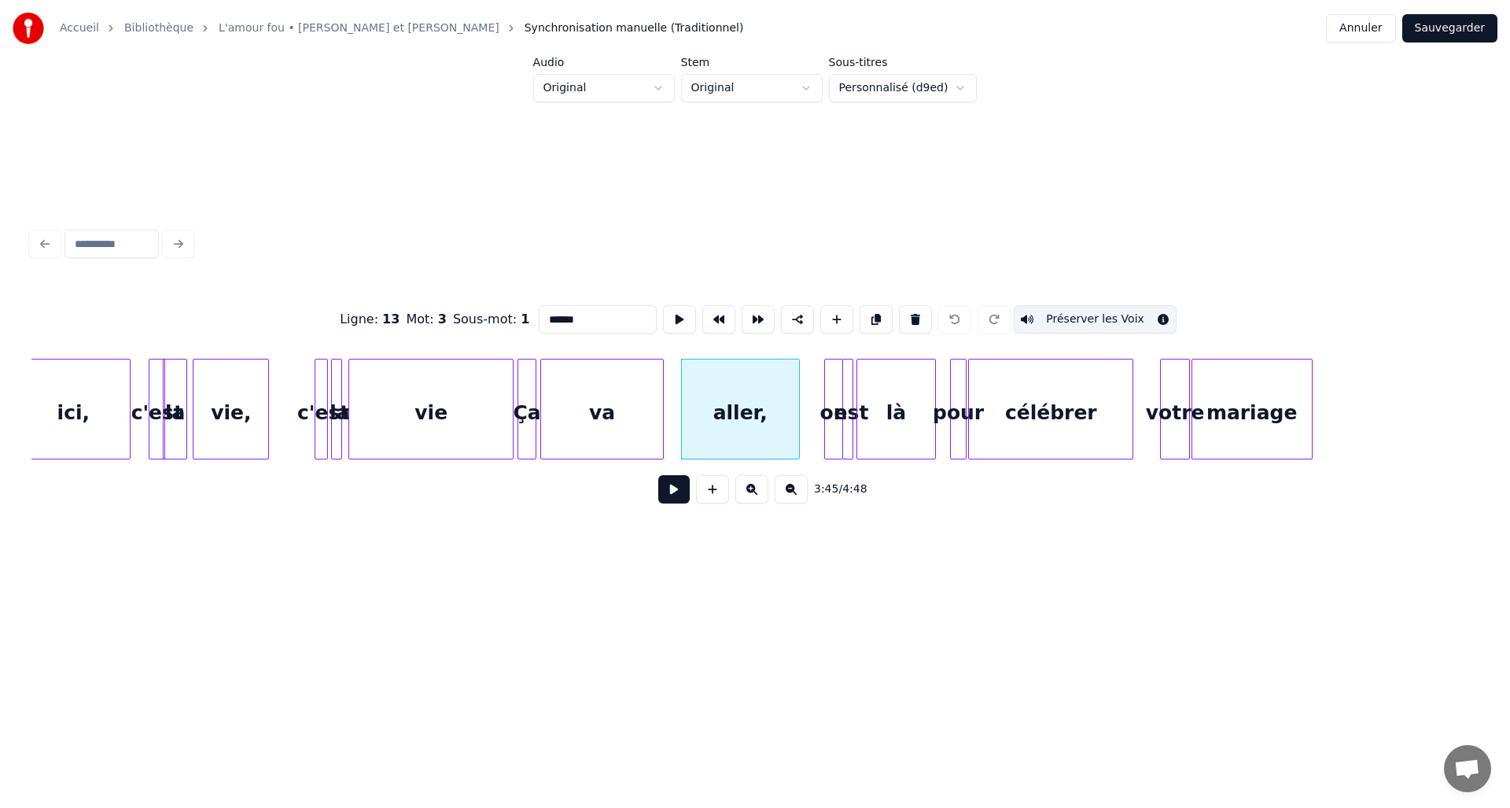
scroll to position [0, 17105]
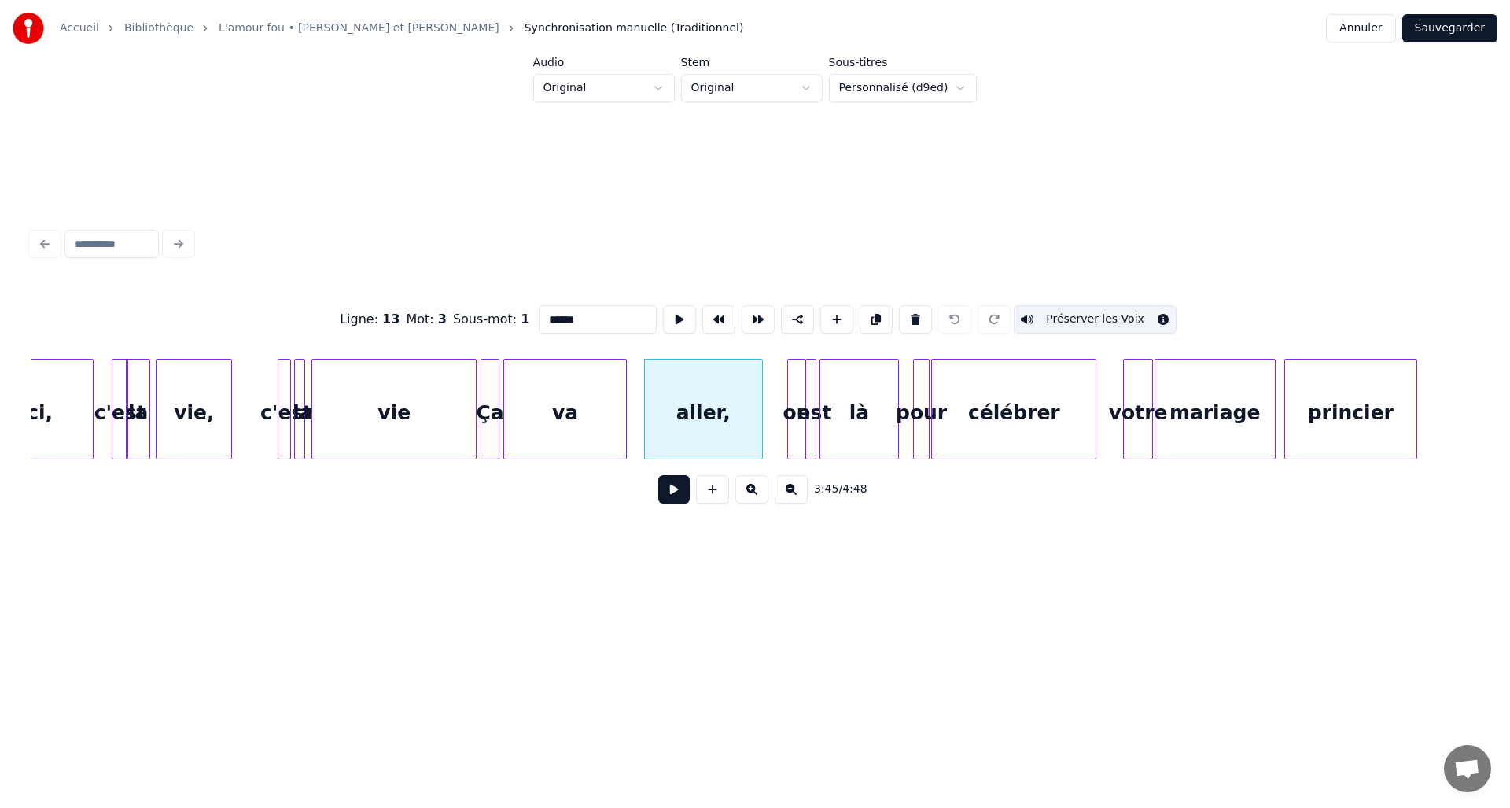
click at [879, 414] on div "là" at bounding box center [859, 412] width 78 height 107
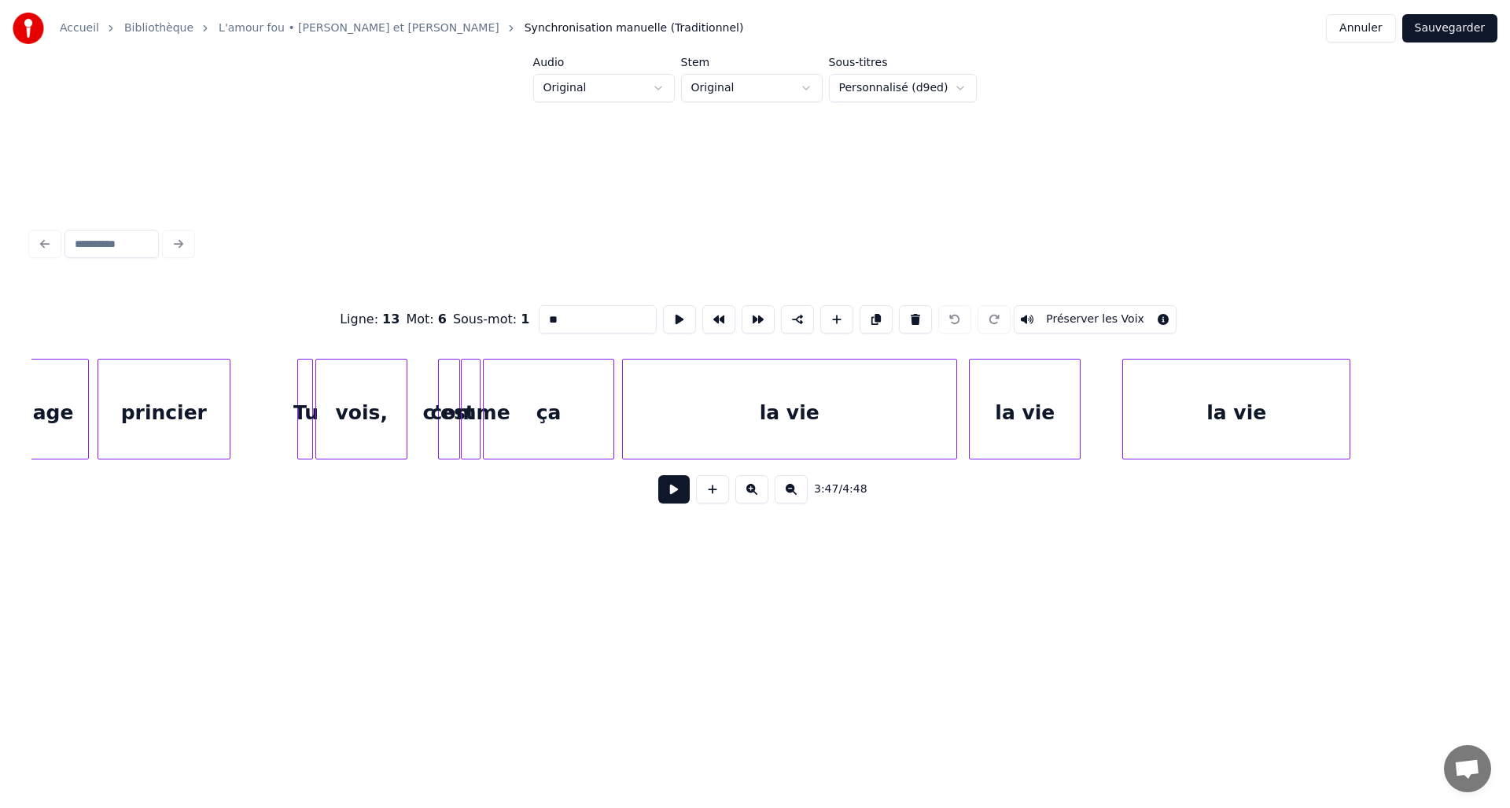
scroll to position [0, 18317]
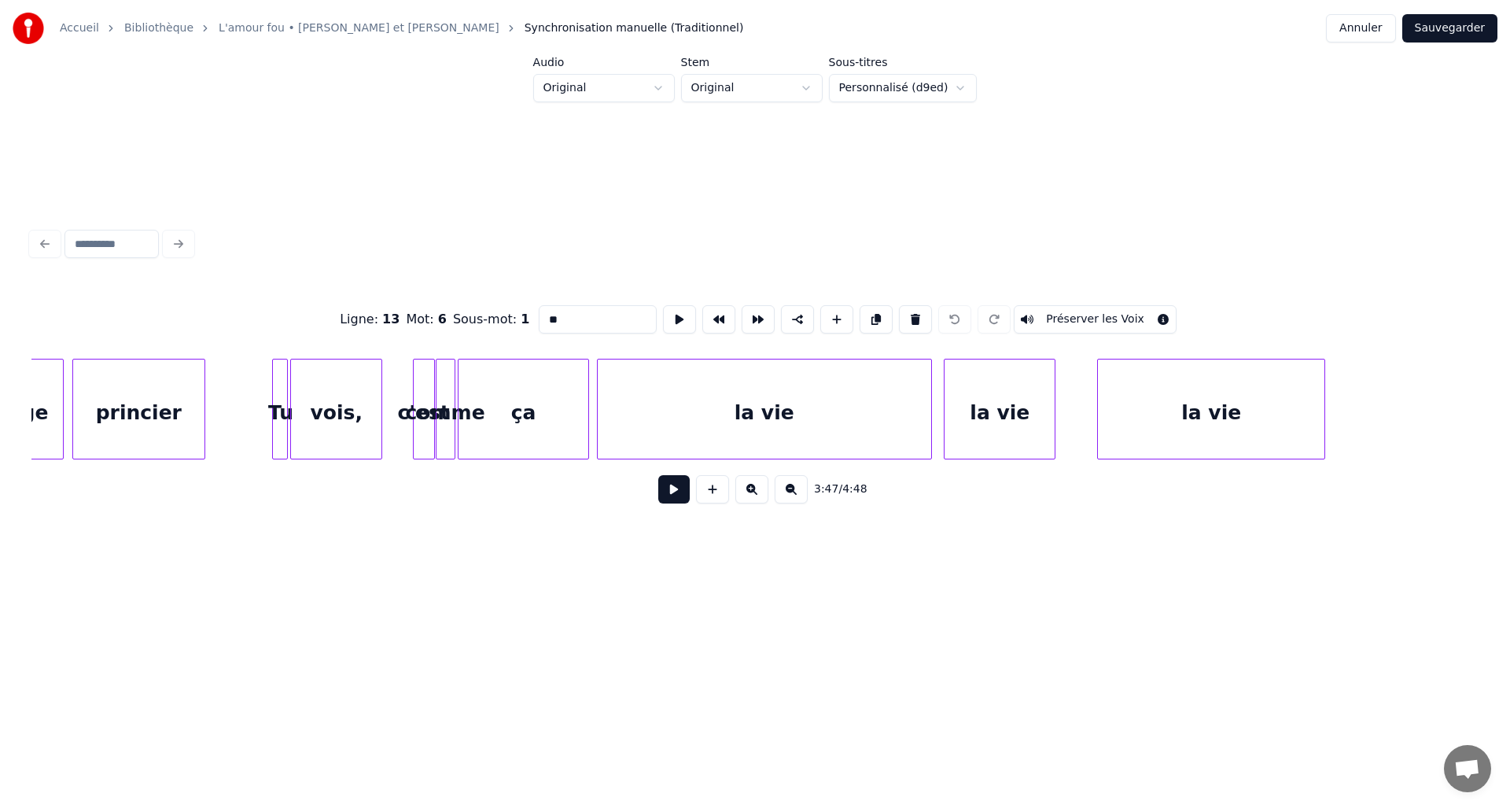
click at [830, 410] on div "la vie" at bounding box center [765, 412] width 334 height 107
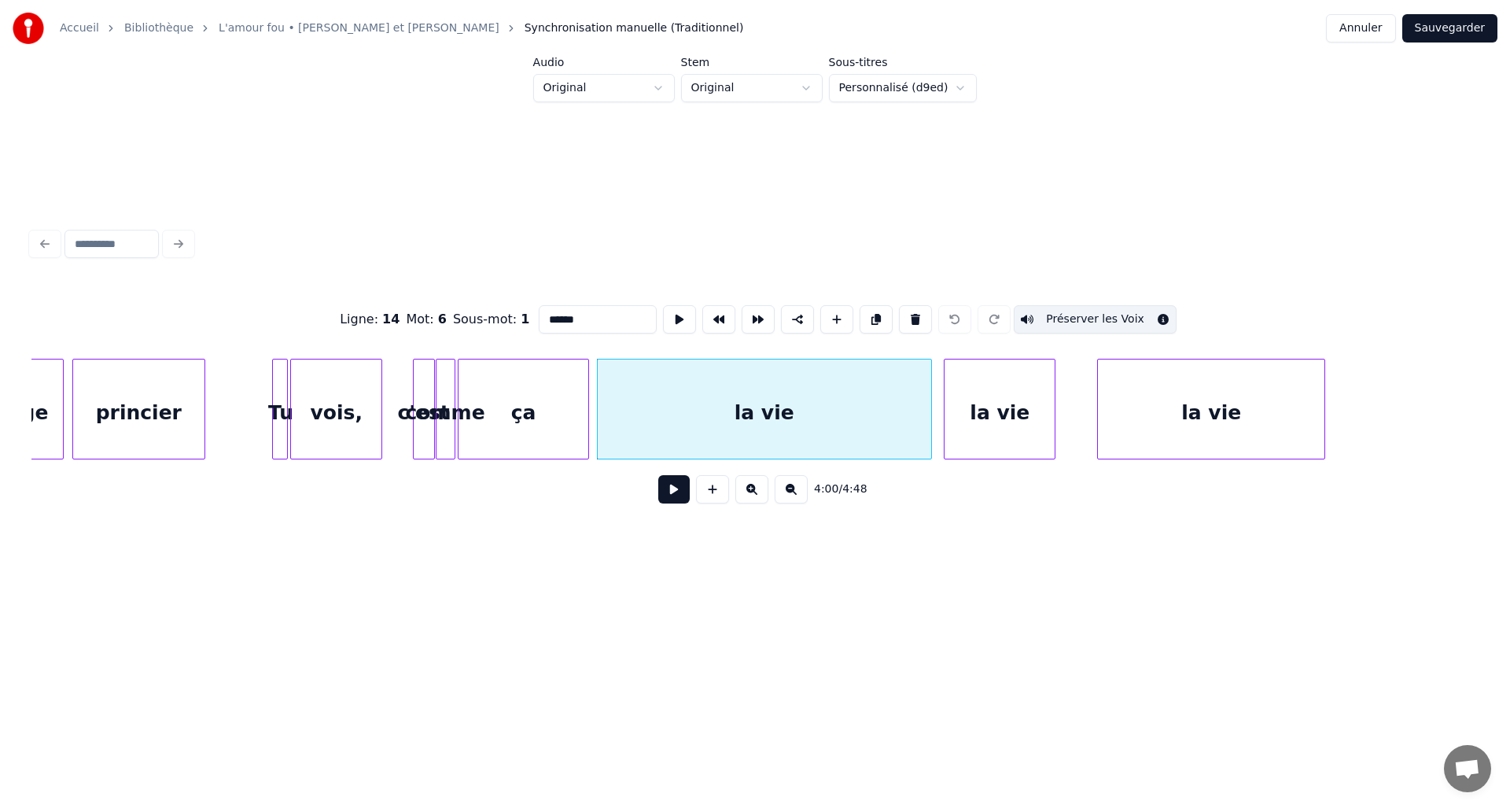
click at [992, 414] on div "la vie" at bounding box center [1000, 412] width 110 height 107
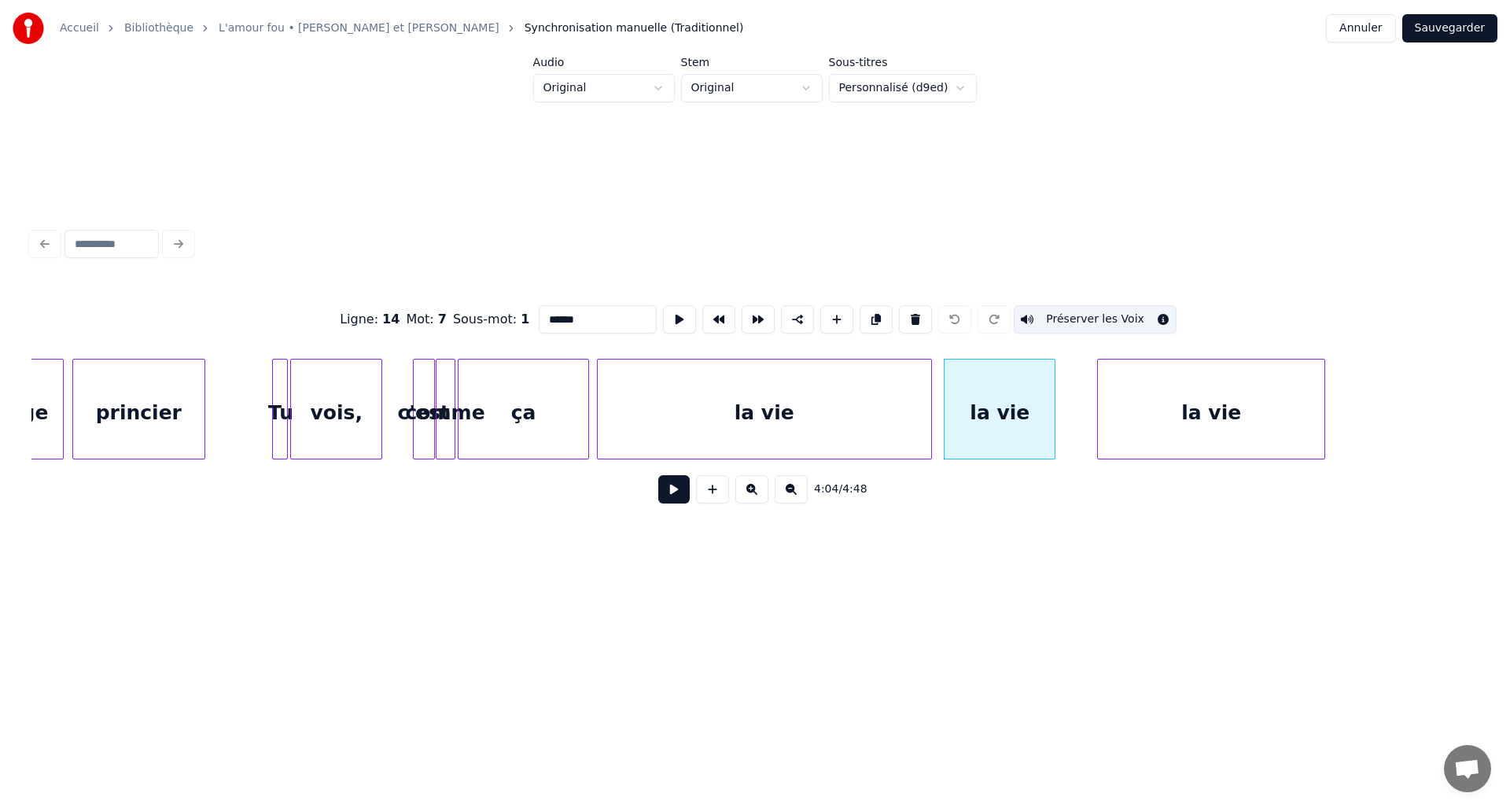
click at [1142, 418] on div "la vie" at bounding box center [1211, 412] width 227 height 107
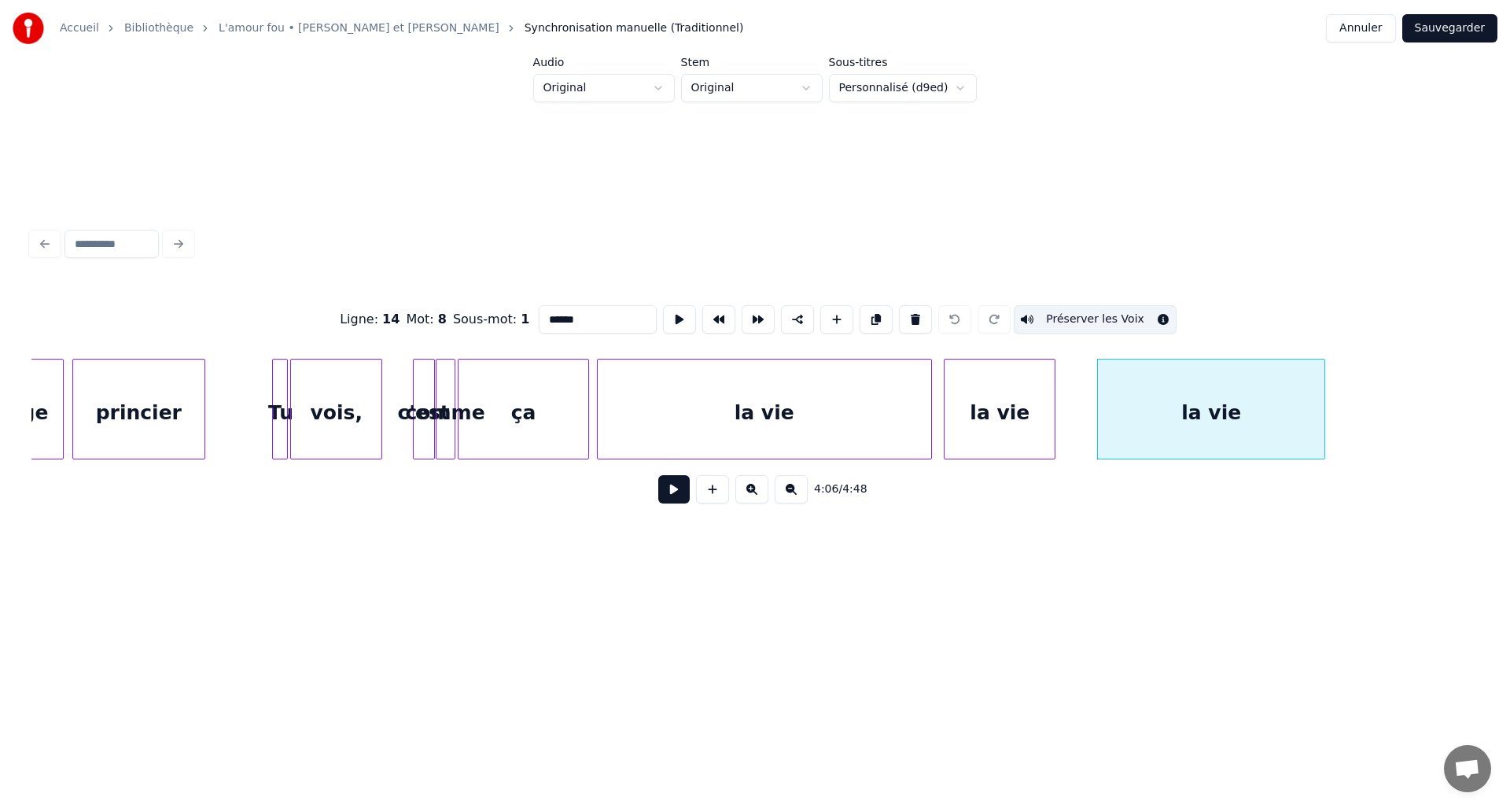
click at [502, 420] on div "ça" at bounding box center [524, 412] width 131 height 107
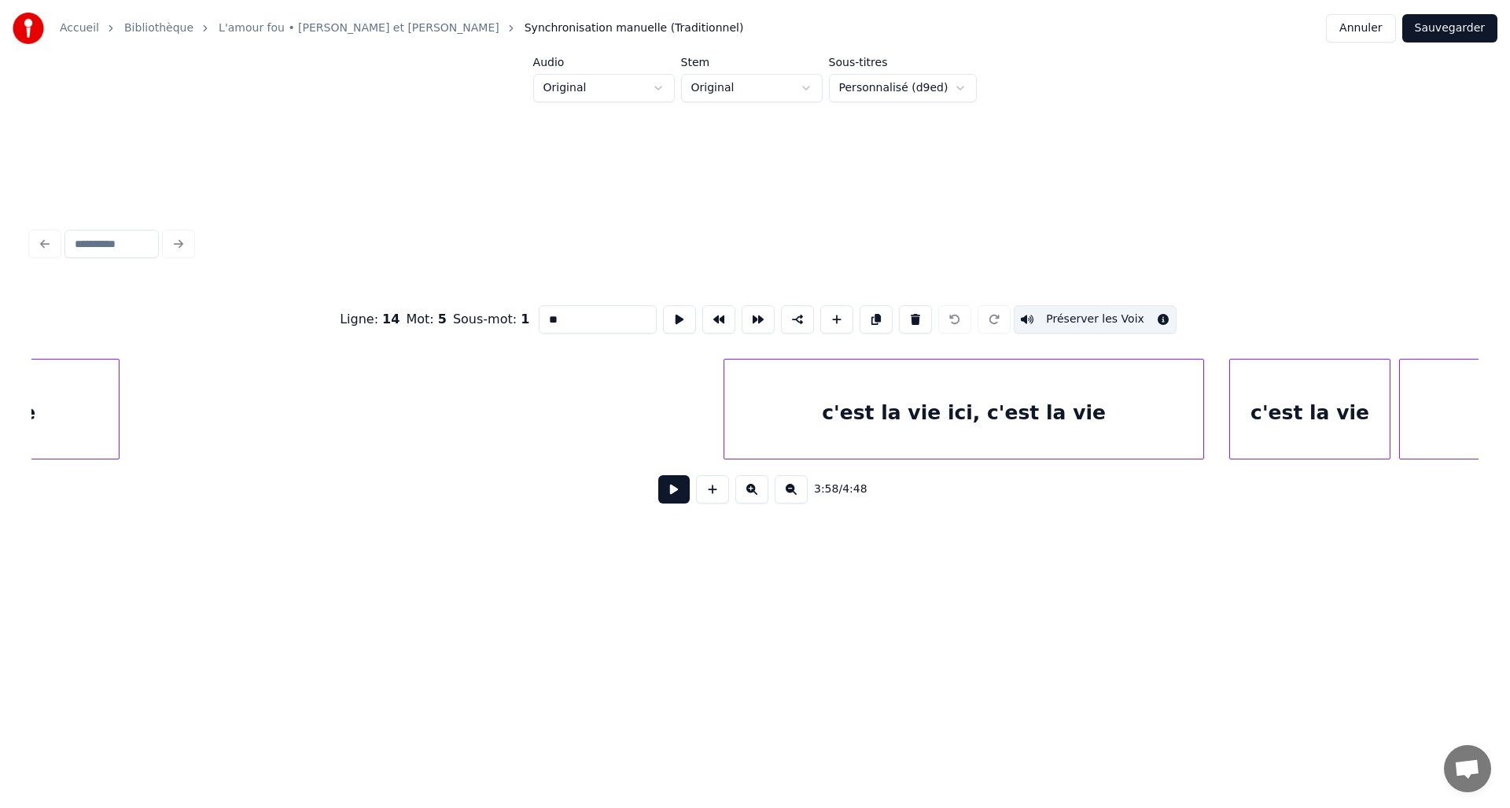
scroll to position [0, 19535]
click at [1127, 440] on div "c'est la vie ici, c'est la vie" at bounding box center [952, 412] width 479 height 107
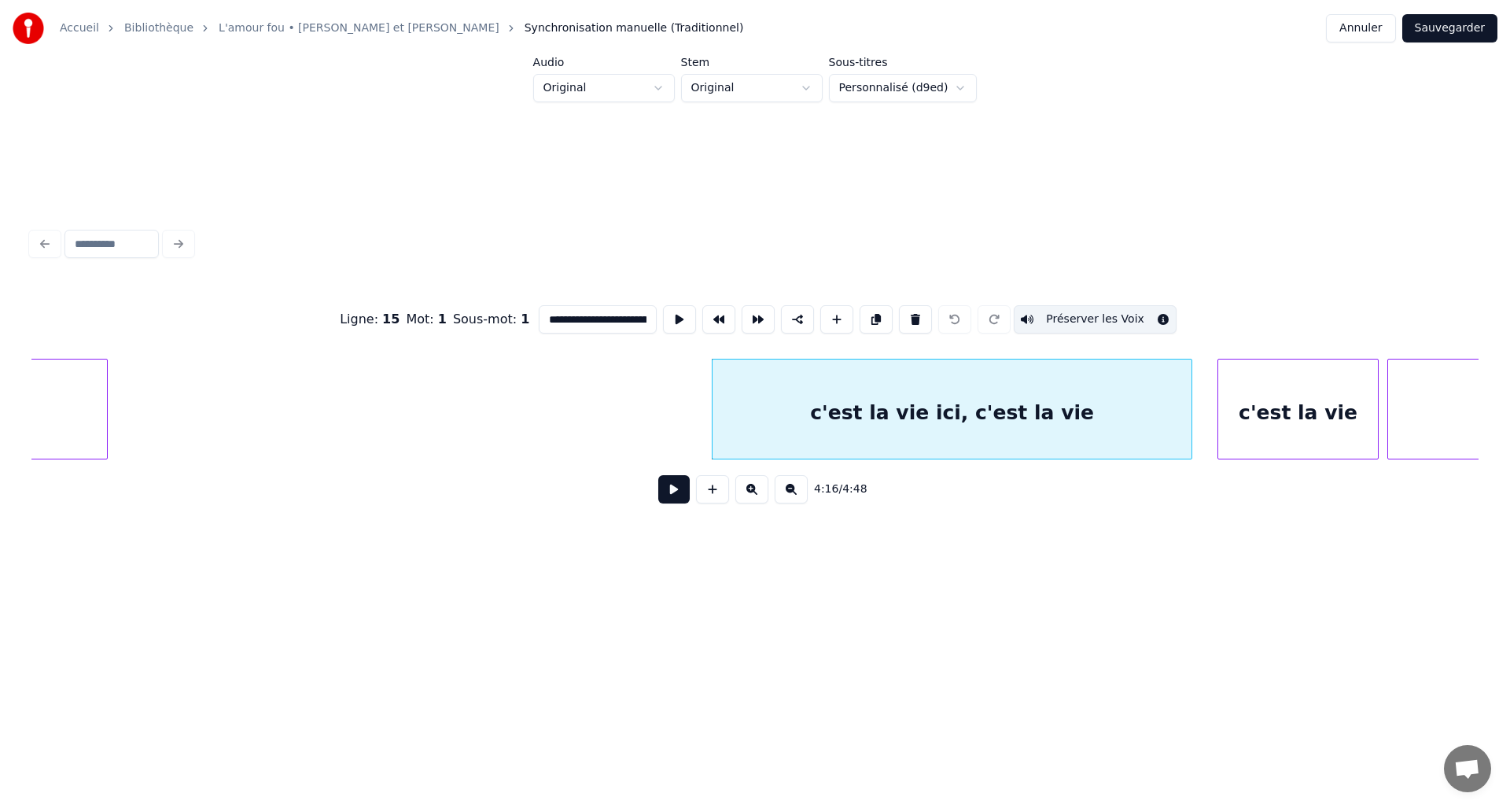
click at [1300, 434] on div "c'est la vie" at bounding box center [1299, 412] width 160 height 107
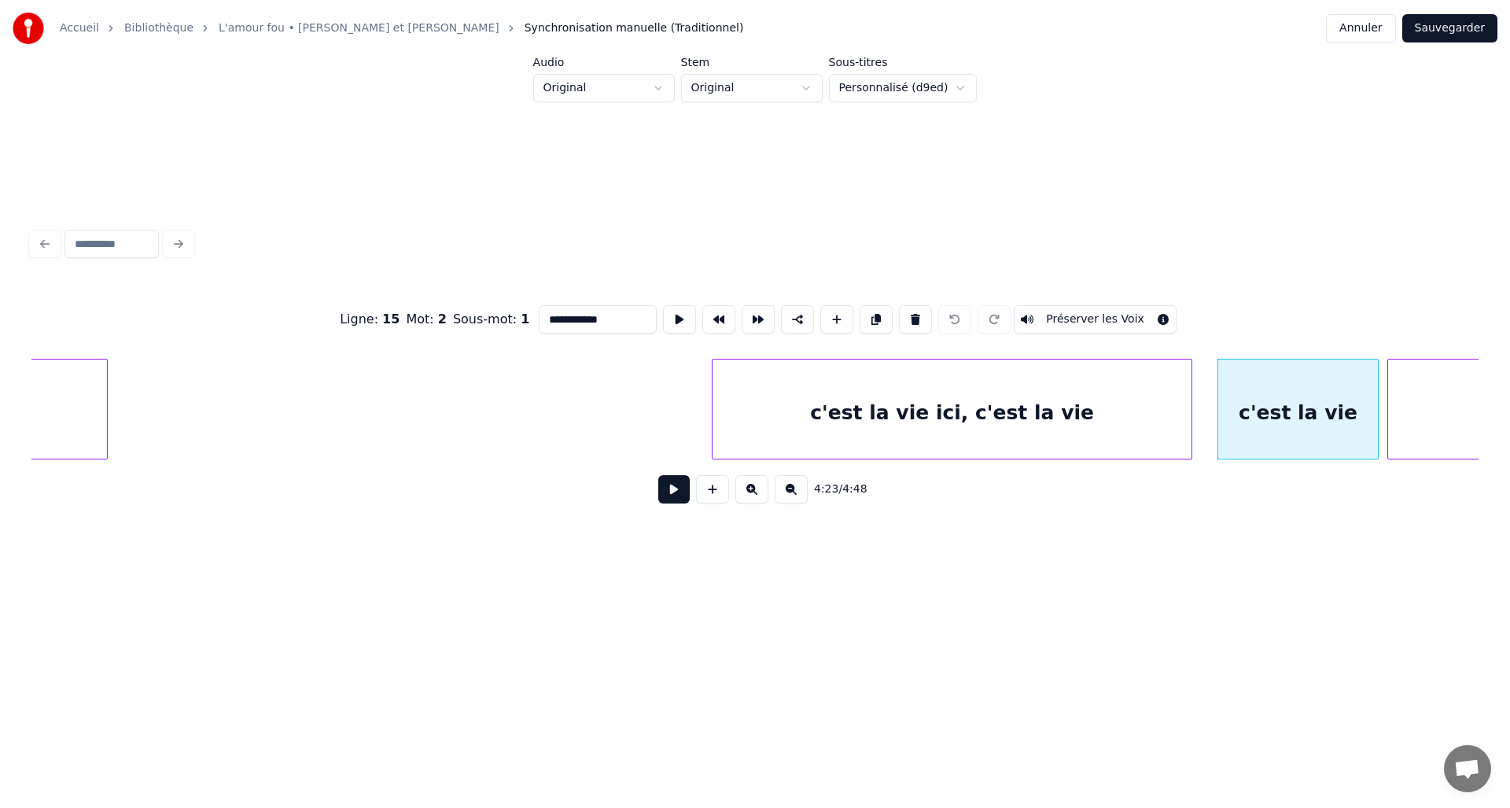
click at [1118, 317] on button "Préserver les Voix" at bounding box center [1095, 319] width 163 height 28
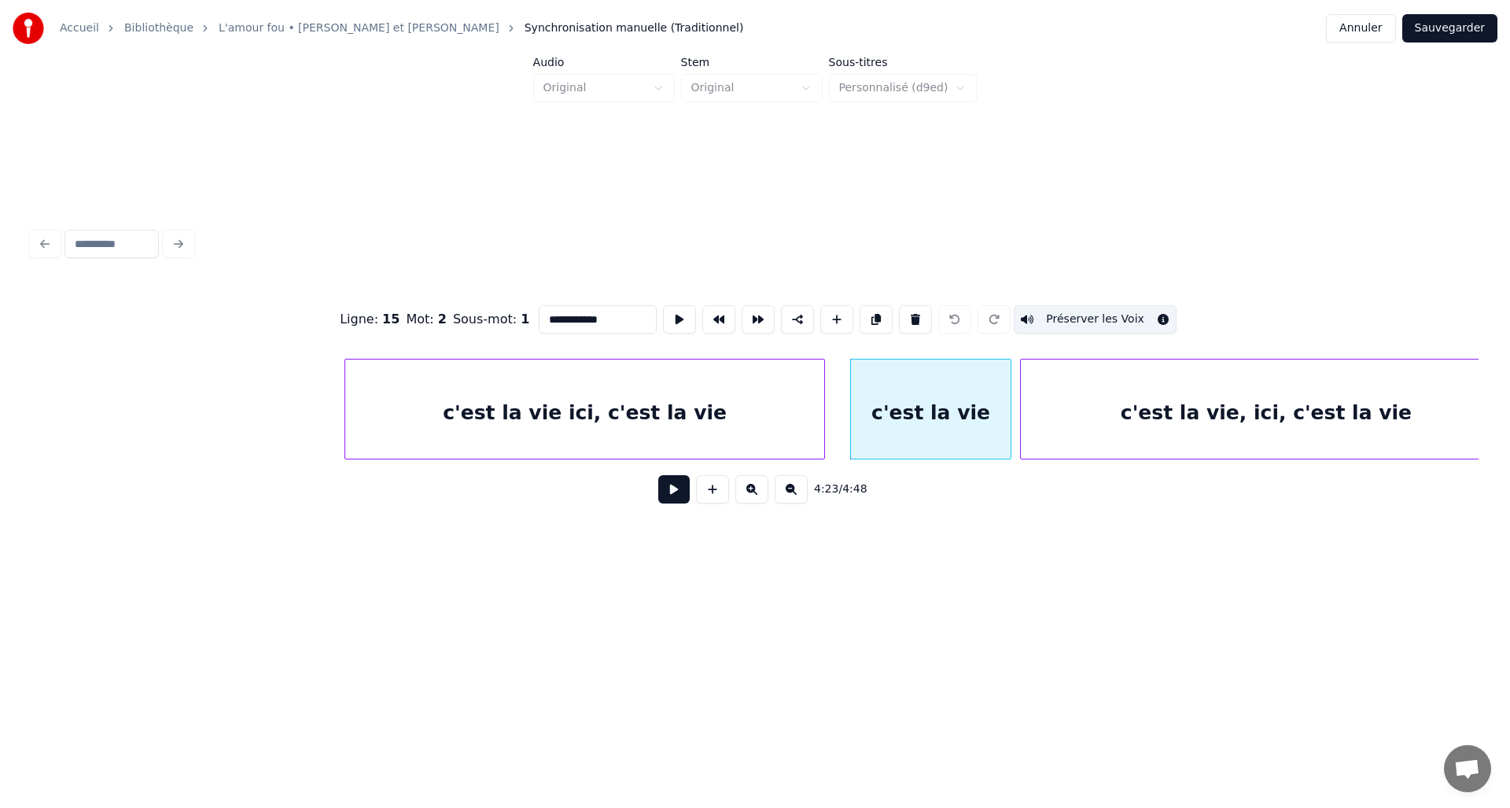
scroll to position [0, 19976]
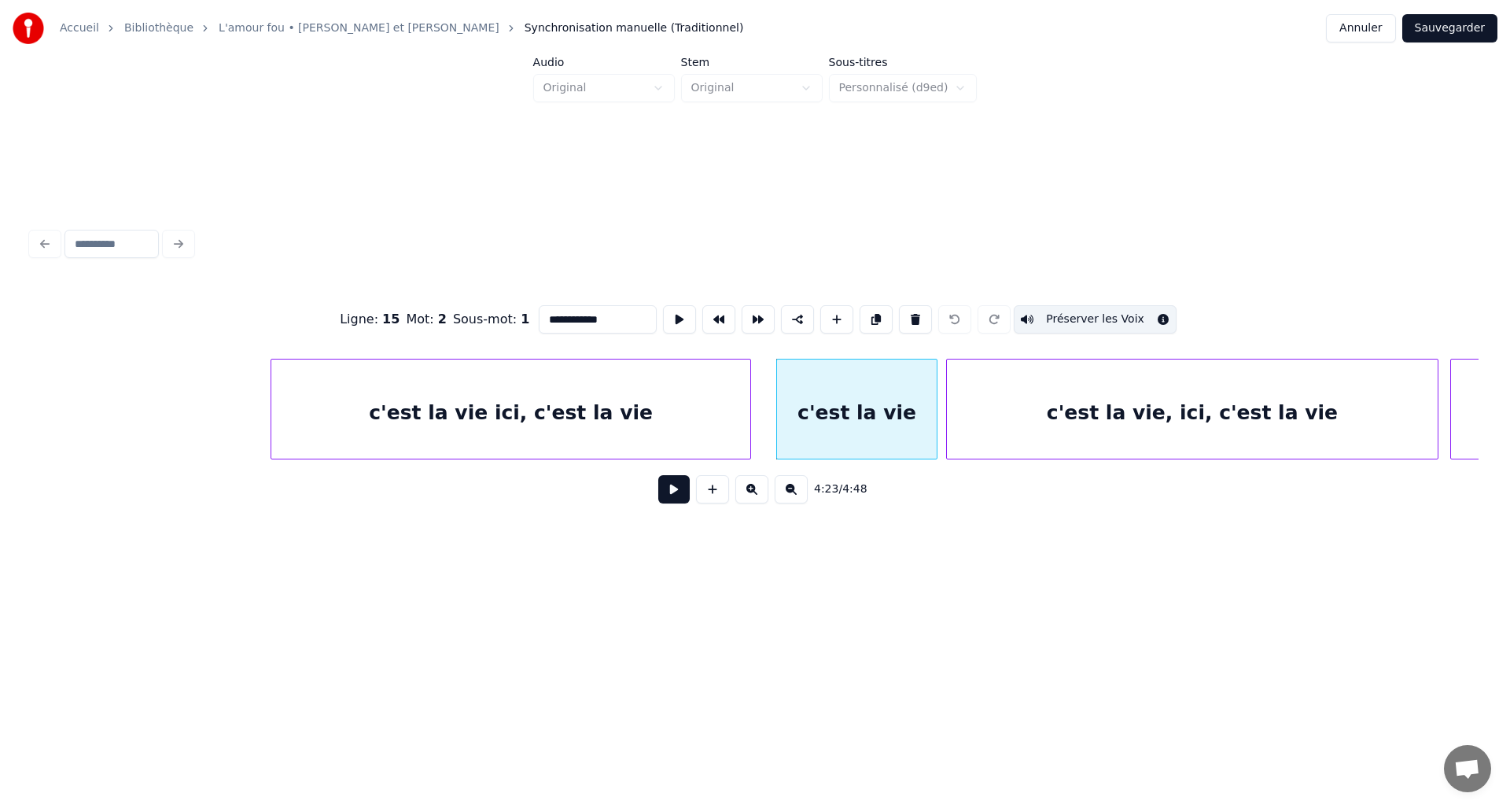
click at [1256, 424] on div "c'est la vie, ici, c'est la vie" at bounding box center [1192, 412] width 491 height 107
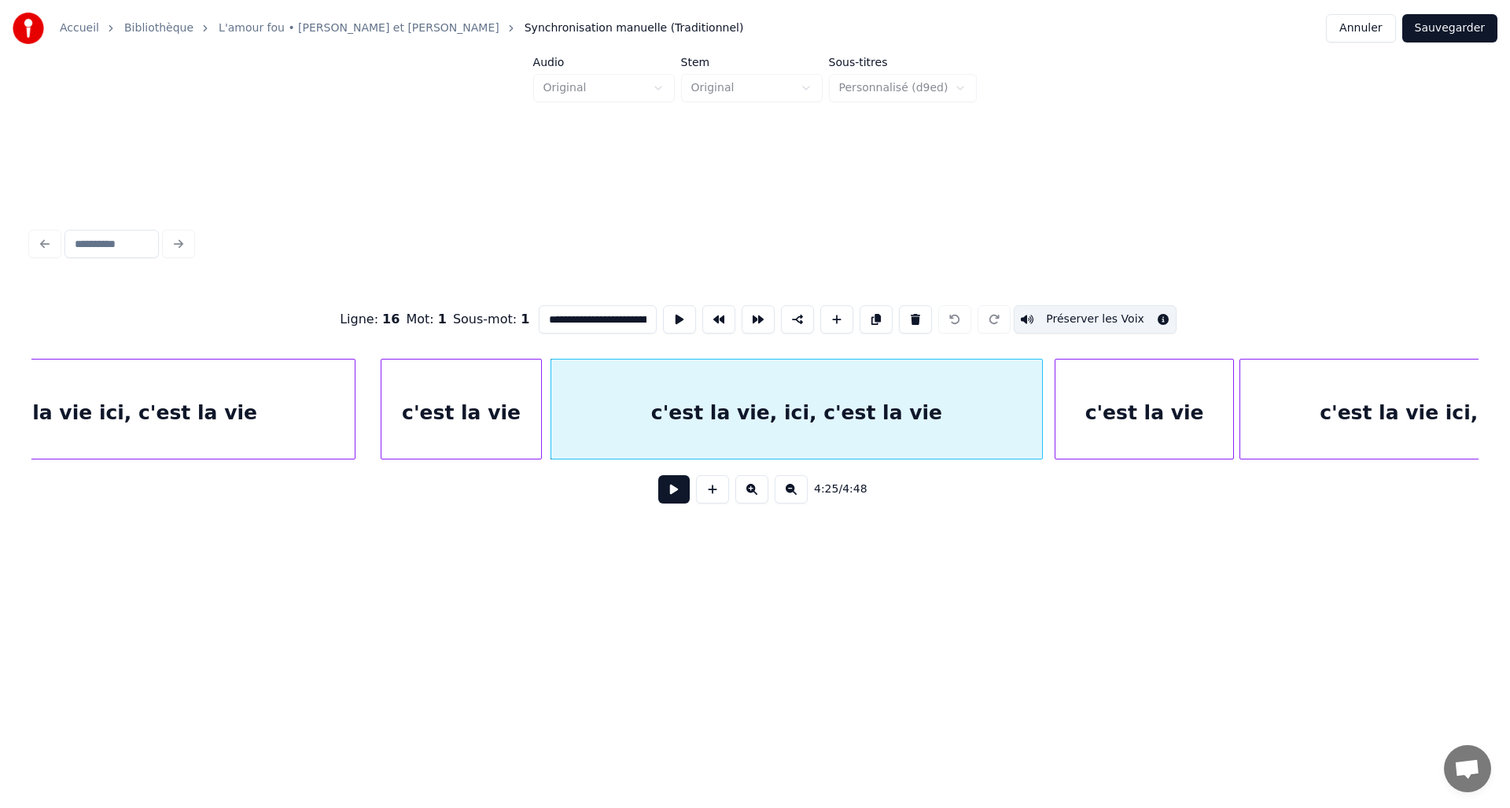
scroll to position [0, 20494]
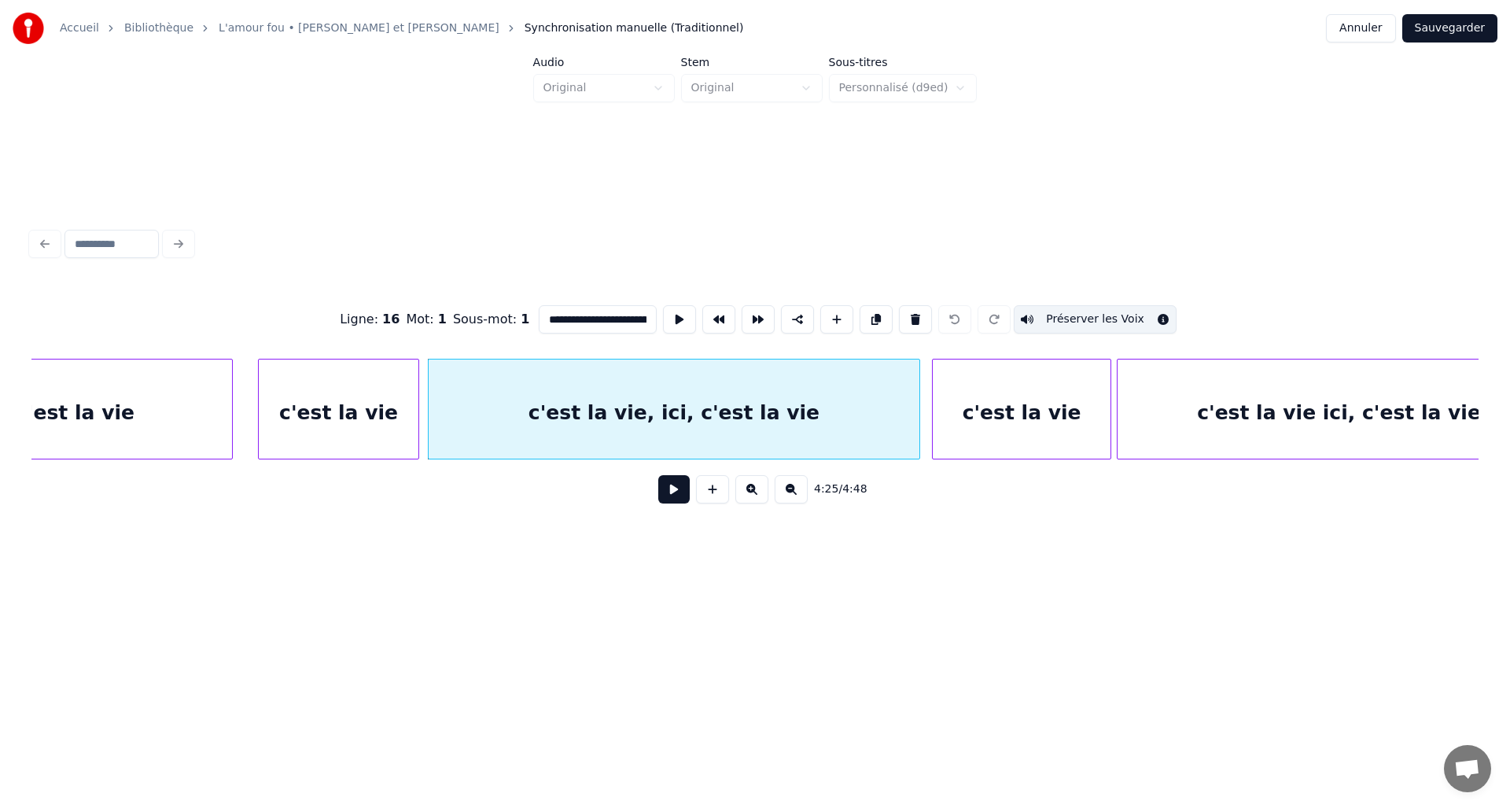
click at [1067, 426] on div "c'est la vie" at bounding box center [1022, 412] width 178 height 107
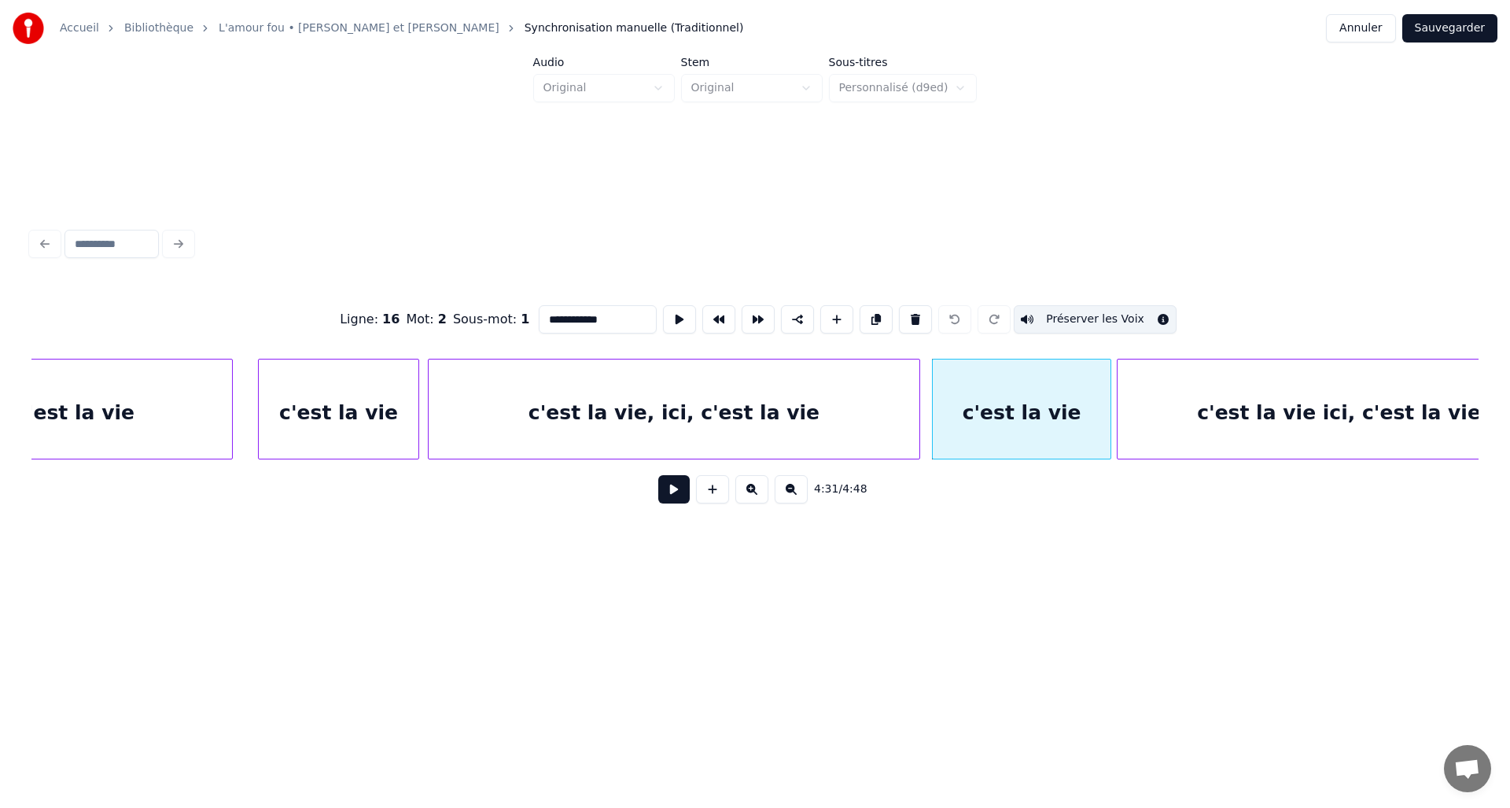
click at [1179, 413] on div "c'est la vie ici, c'est la vie" at bounding box center [1339, 412] width 443 height 107
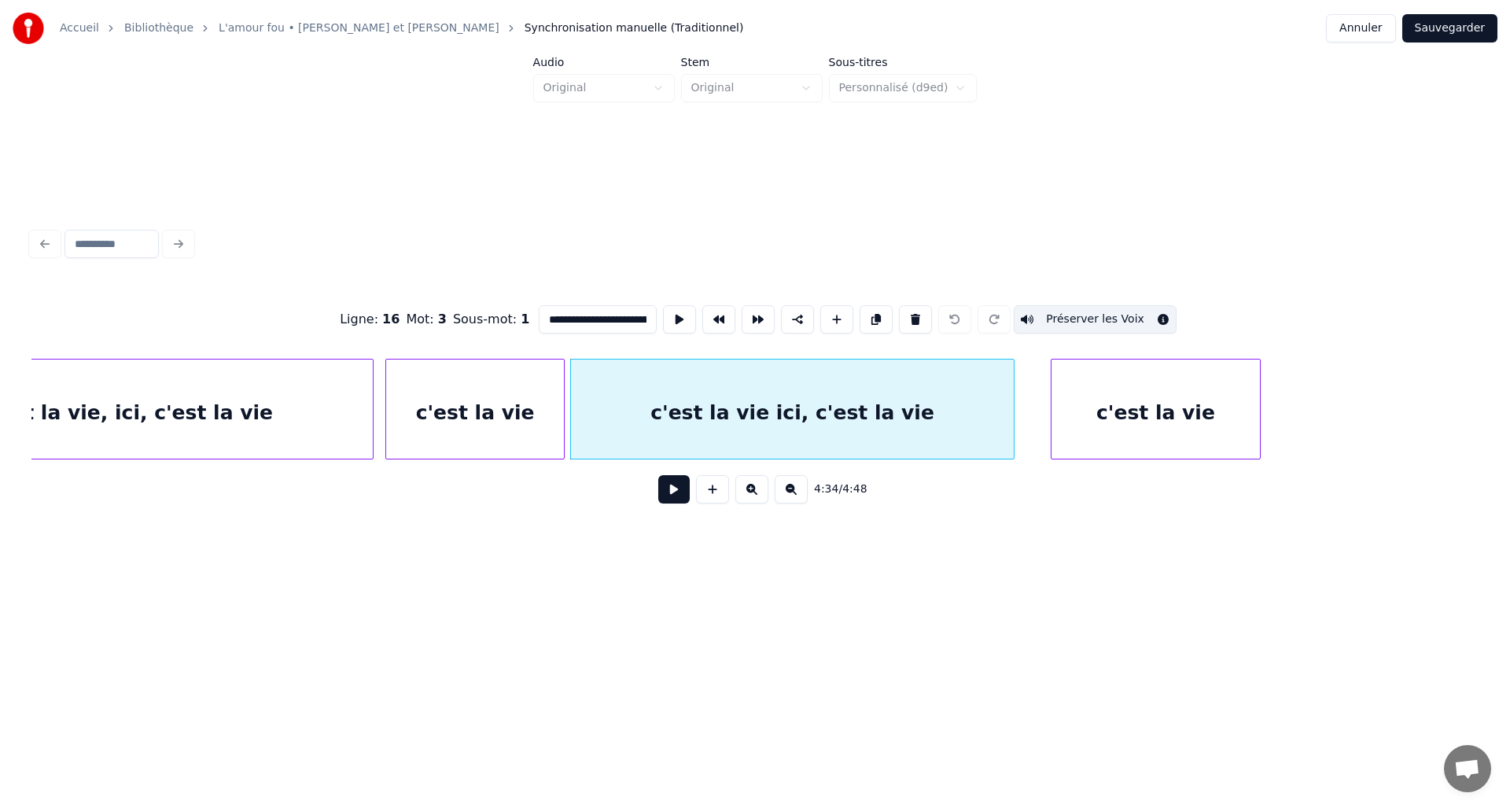
scroll to position [0, 21066]
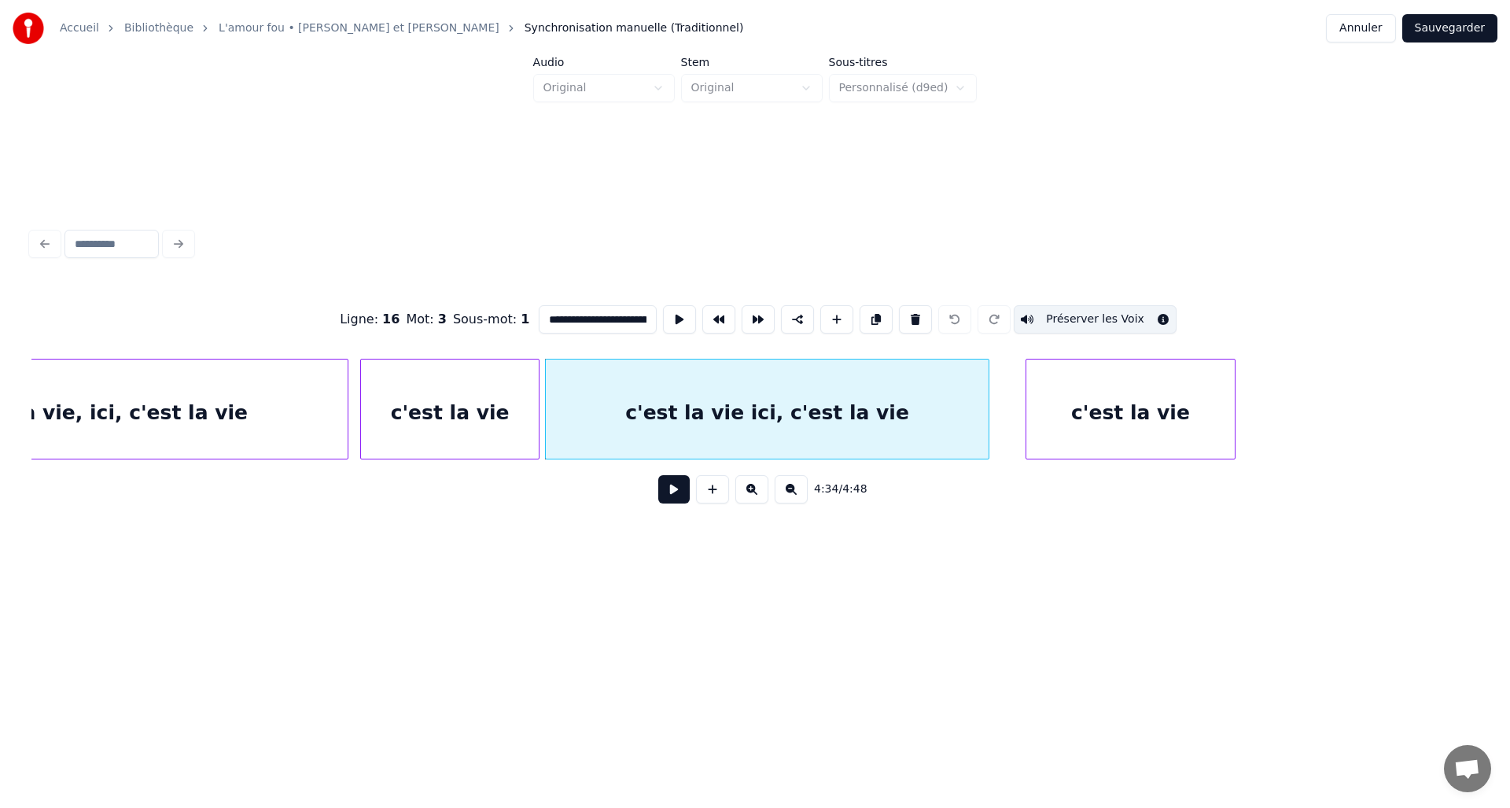
click at [1181, 423] on div "c'est la vie" at bounding box center [1131, 412] width 208 height 107
type input "**********"
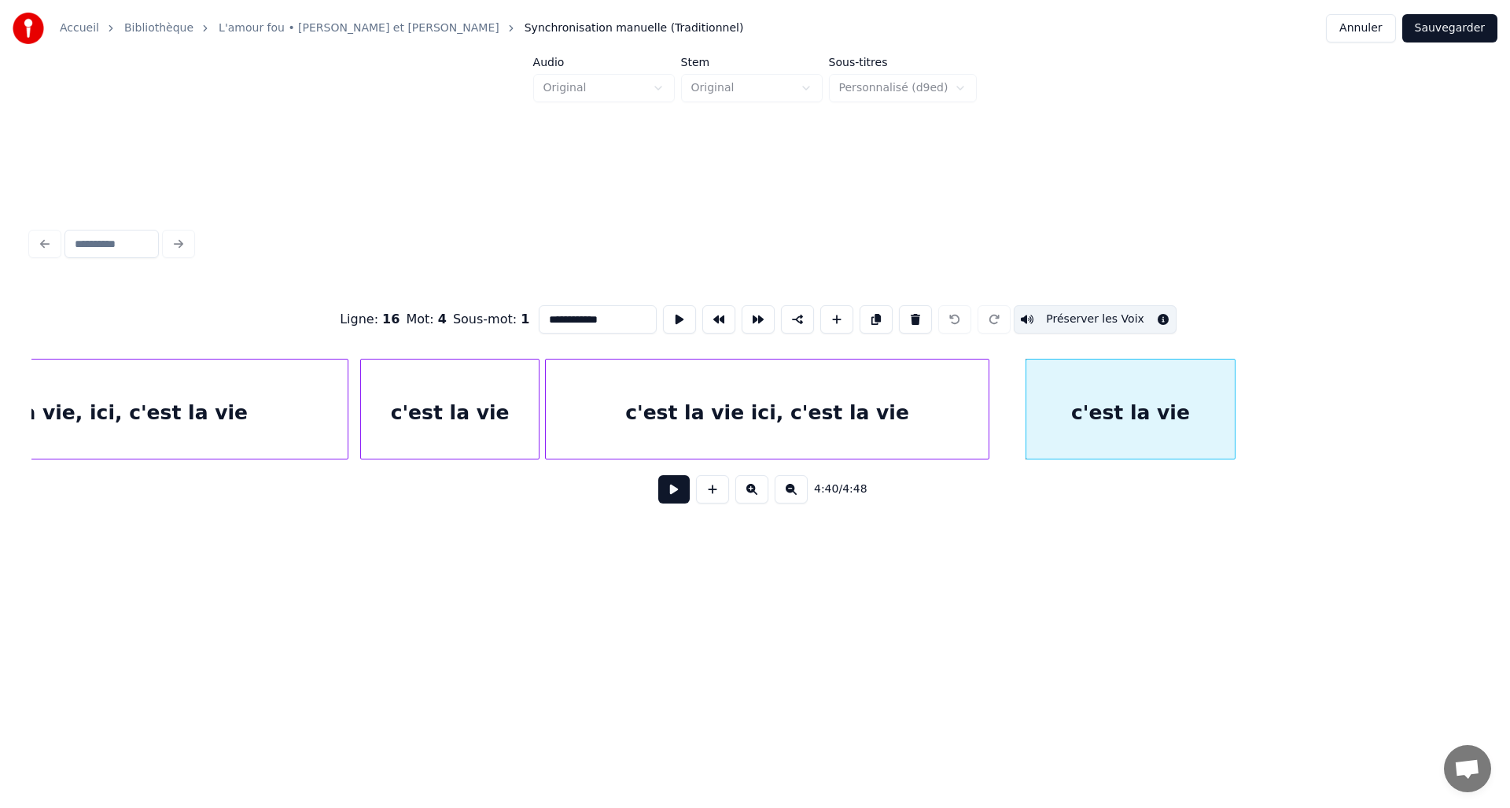
click at [1457, 32] on button "Sauvegarder" at bounding box center [1450, 28] width 95 height 28
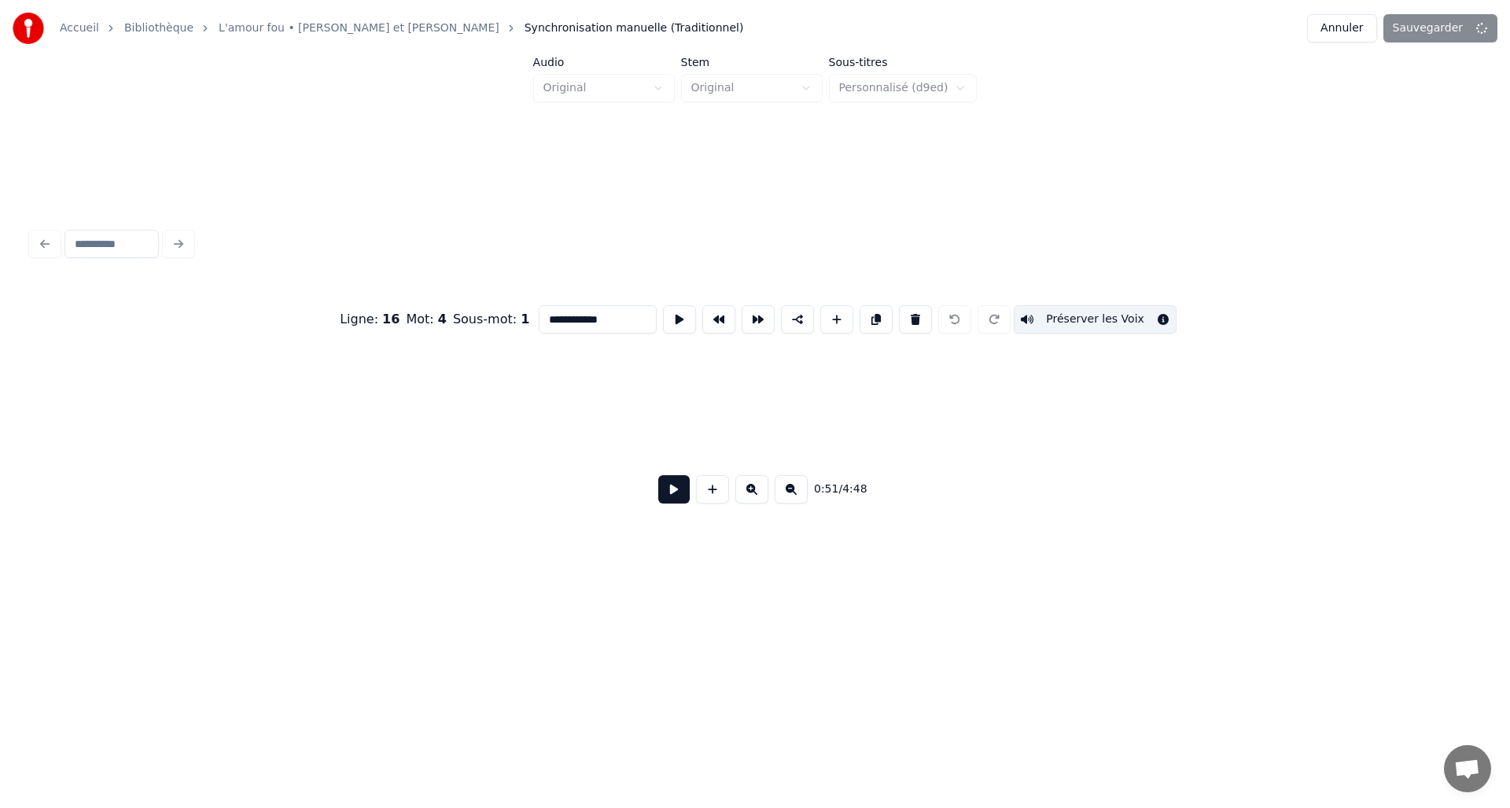
scroll to position [0, 4083]
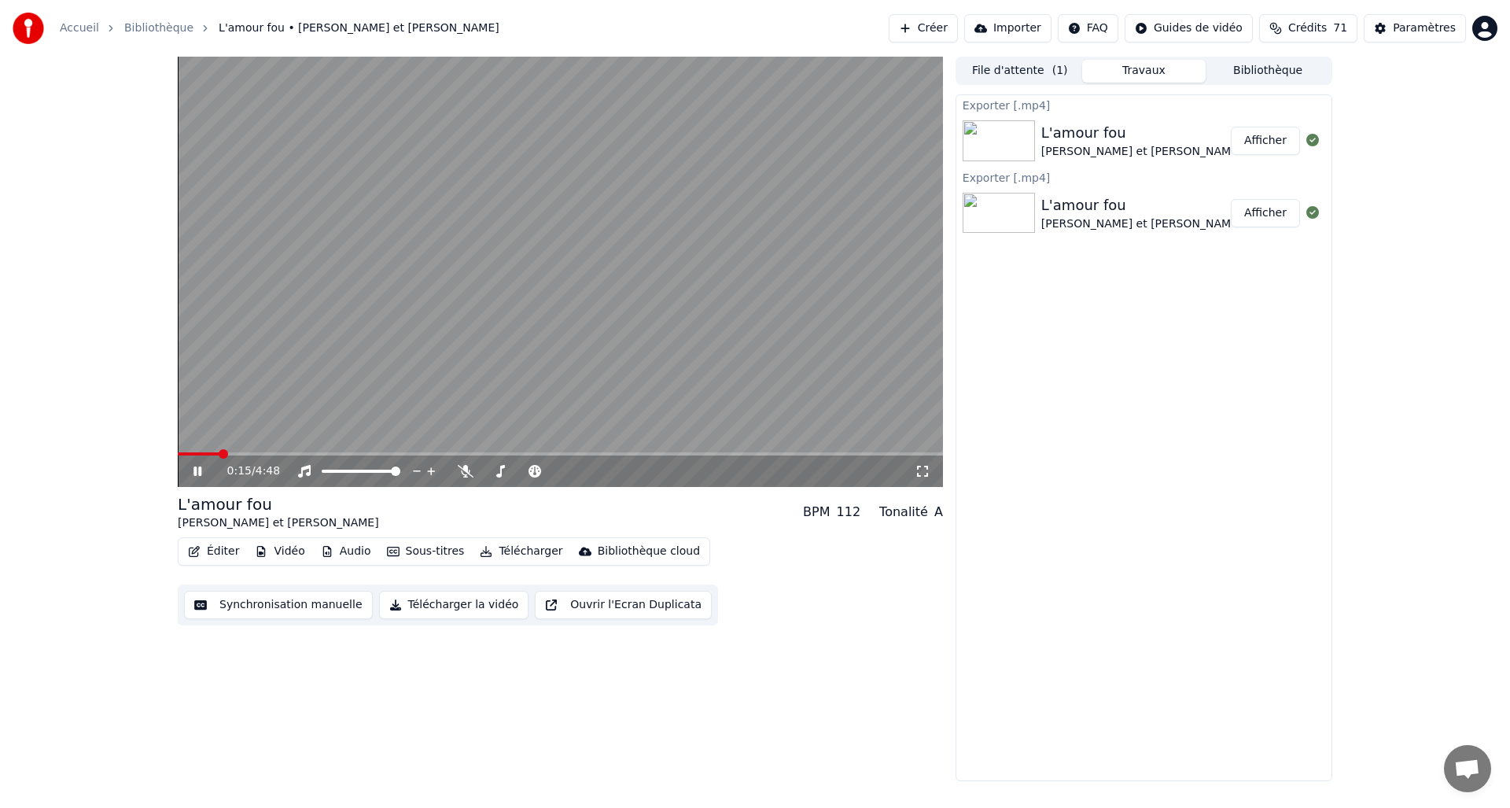
click at [197, 474] on icon at bounding box center [208, 471] width 37 height 13
click at [426, 603] on button "Télécharger la vidéo" at bounding box center [454, 605] width 150 height 28
click at [1275, 143] on button "Afficher" at bounding box center [1265, 141] width 69 height 28
